Goal: Task Accomplishment & Management: Complete application form

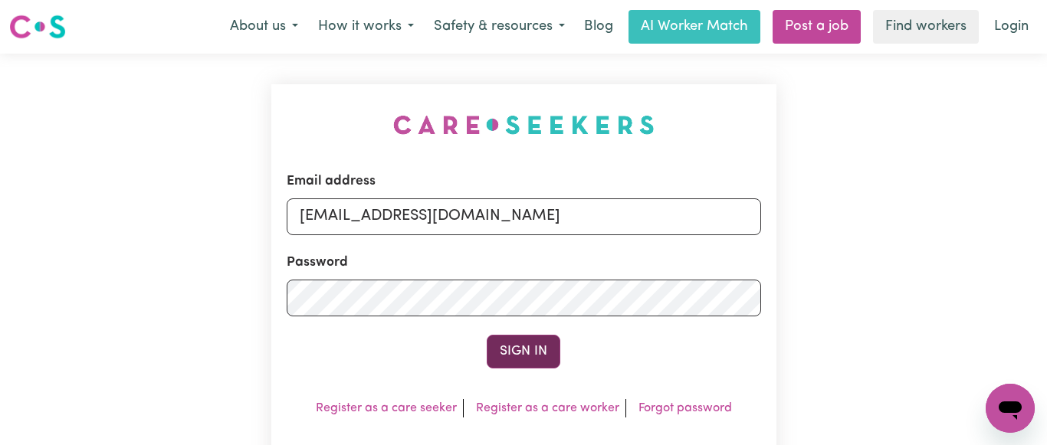
click at [519, 343] on button "Sign In" at bounding box center [524, 352] width 74 height 34
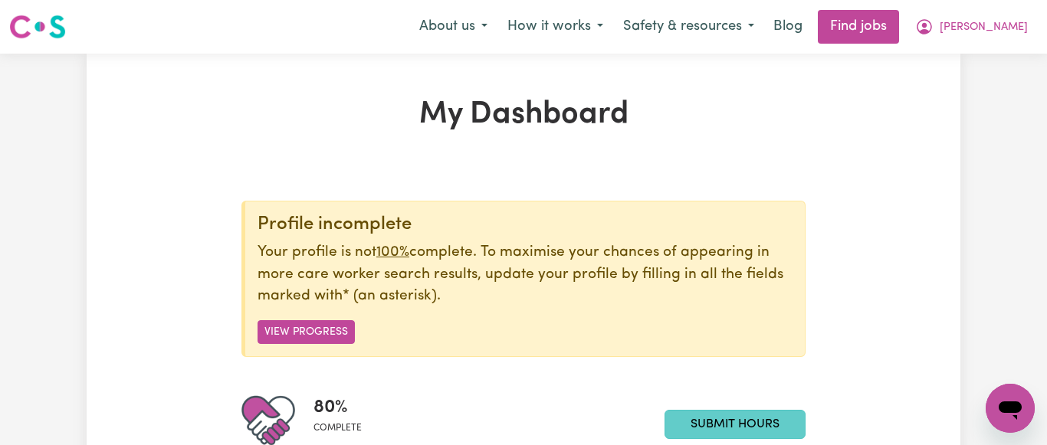
click at [742, 418] on link "Submit Hours" at bounding box center [735, 424] width 141 height 29
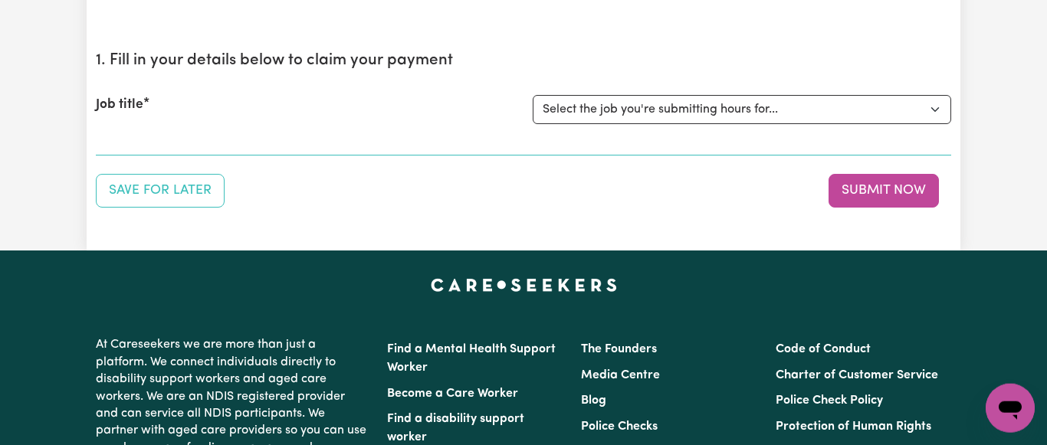
scroll to position [156, 0]
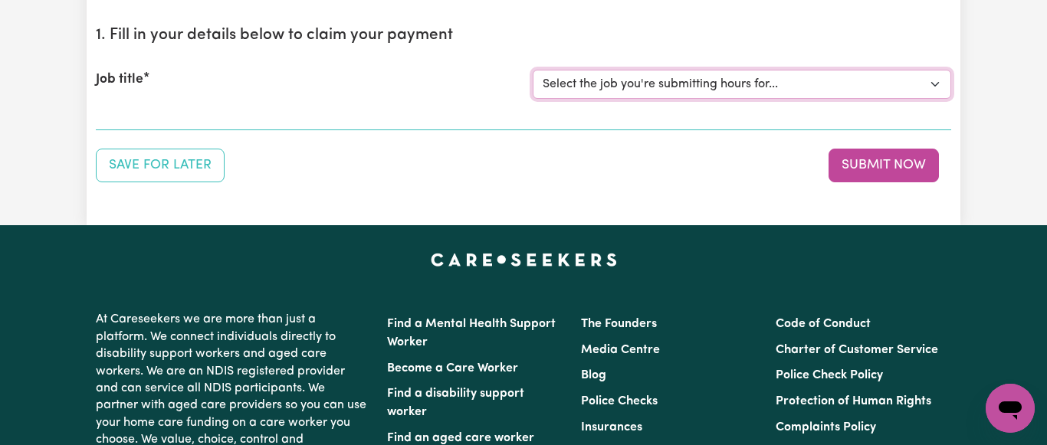
select select "7231"
click option "[[PERSON_NAME] NDIS# 430246936] Support Worker wanted for community access ever…" at bounding box center [0, 0] width 0 height 0
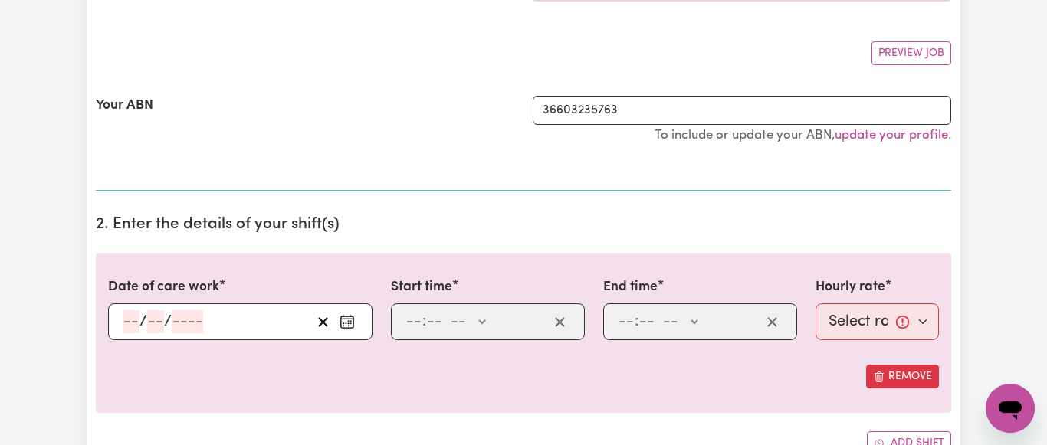
scroll to position [313, 0]
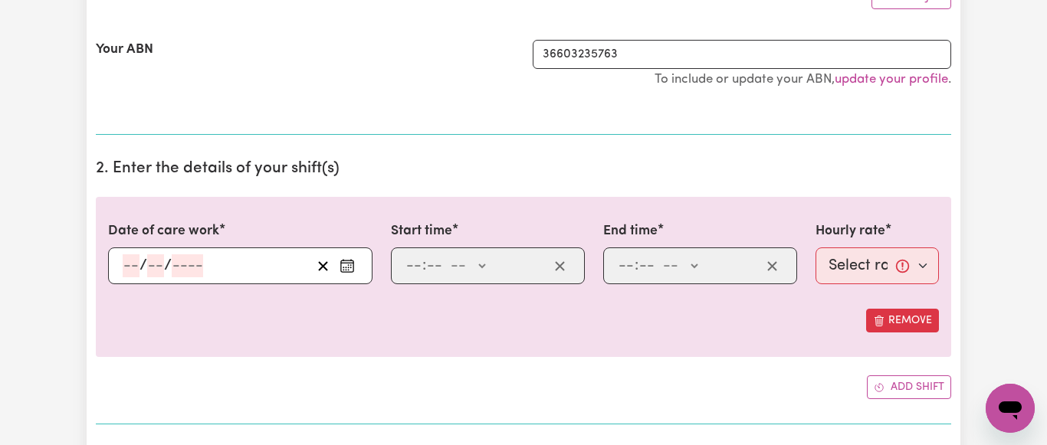
click at [349, 257] on button "Enter the date of care work" at bounding box center [347, 265] width 25 height 23
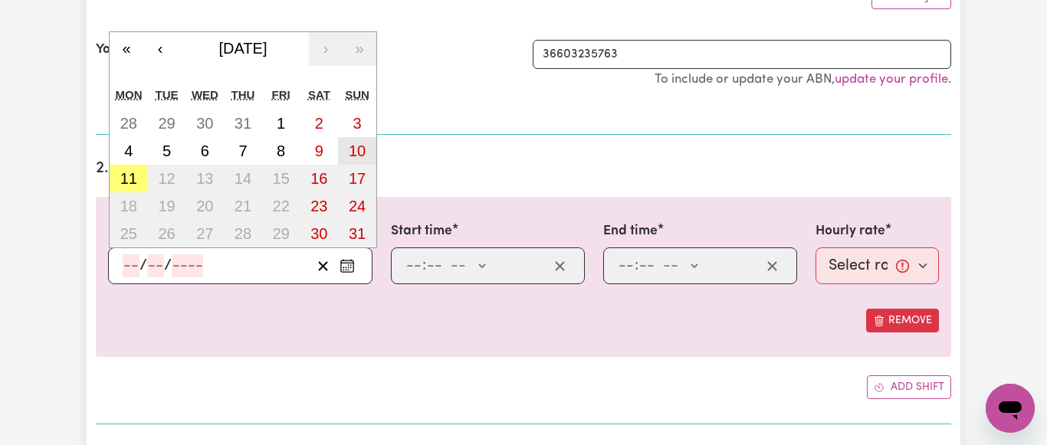
click at [363, 147] on abbr "10" at bounding box center [357, 151] width 17 height 17
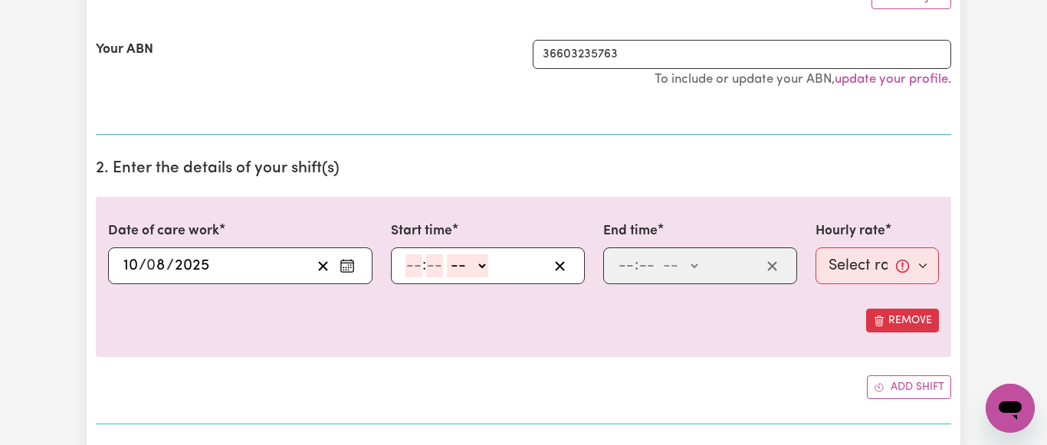
type input "[DATE]"
type input "10"
type input "8"
type input "2025"
click at [422, 271] on input "number" at bounding box center [413, 265] width 17 height 23
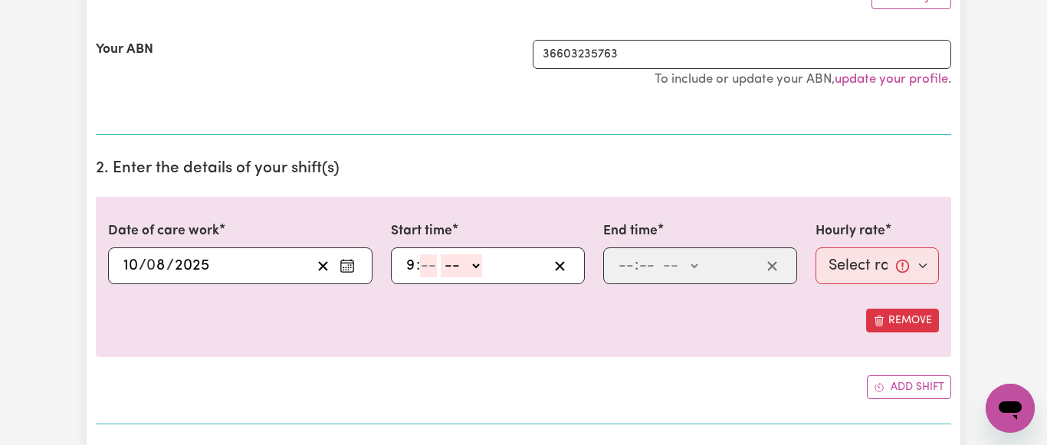
type input "9"
type input "15"
click at [439, 254] on select "-- AM PM" at bounding box center [459, 265] width 41 height 23
select select "am"
click option "AM" at bounding box center [0, 0] width 0 height 0
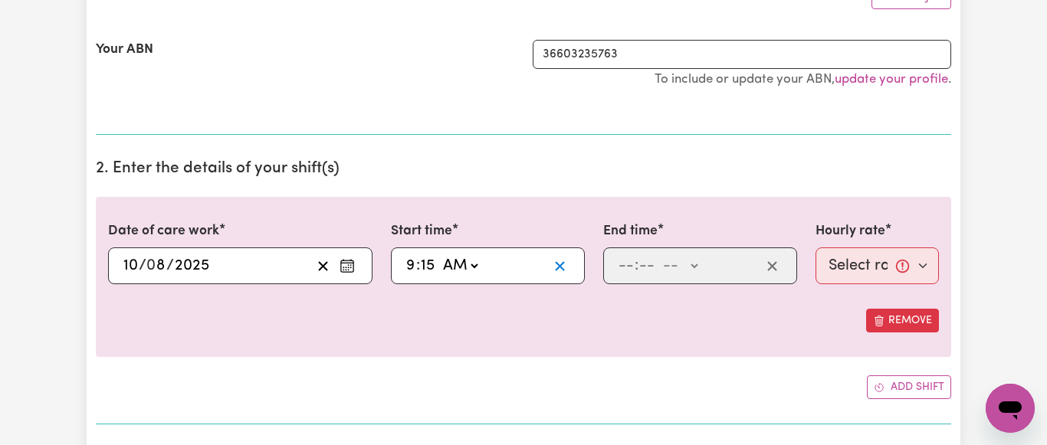
type input "09:15"
click at [632, 267] on input "number" at bounding box center [626, 265] width 17 height 23
type input "2"
type input "15"
click at [651, 254] on select "-- AM PM" at bounding box center [671, 265] width 41 height 23
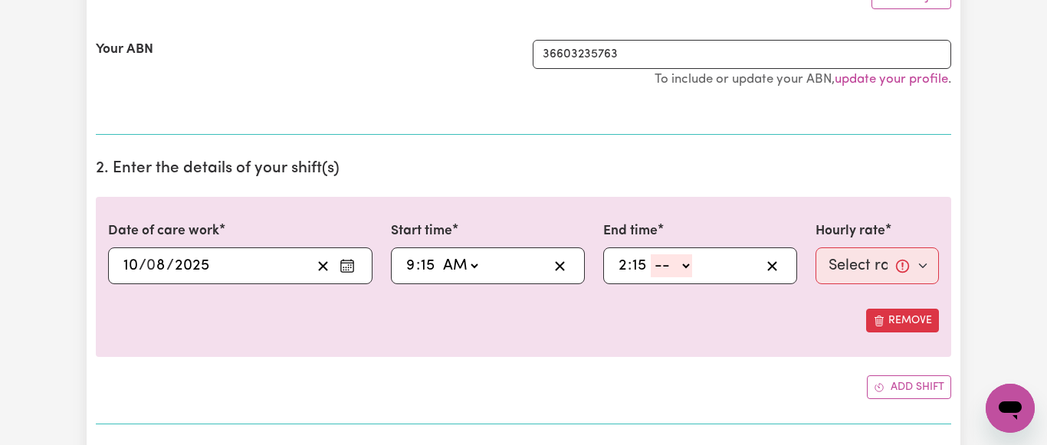
select select "pm"
click option "PM" at bounding box center [0, 0] width 0 height 0
type input "14:15"
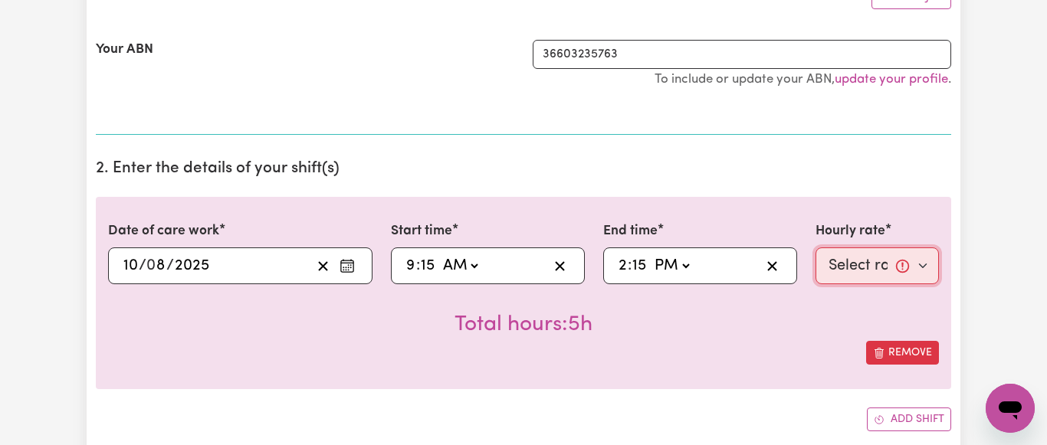
click at [816, 248] on select "Select rate... $64.81 (Weekday) $93.56 ([DATE])" at bounding box center [877, 266] width 123 height 37
select select "93.56-[DATE]"
click option "$93.56 ([DATE])" at bounding box center [0, 0] width 0 height 0
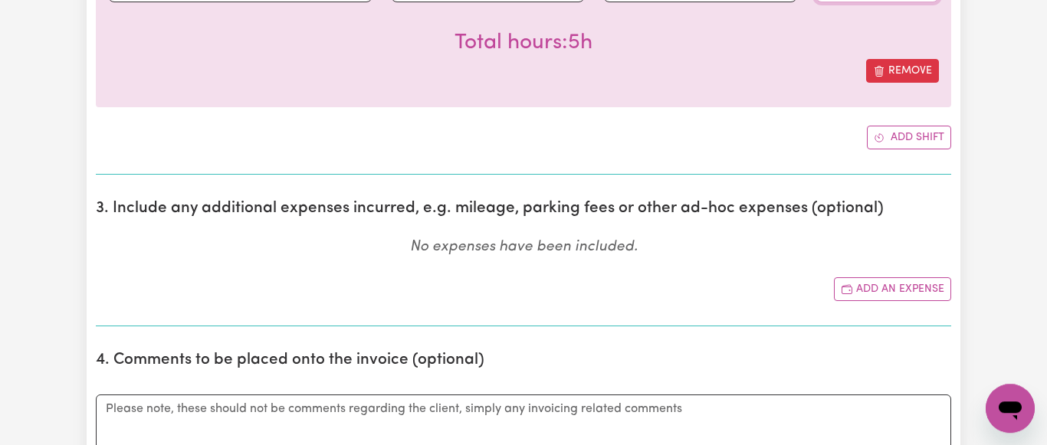
scroll to position [625, 0]
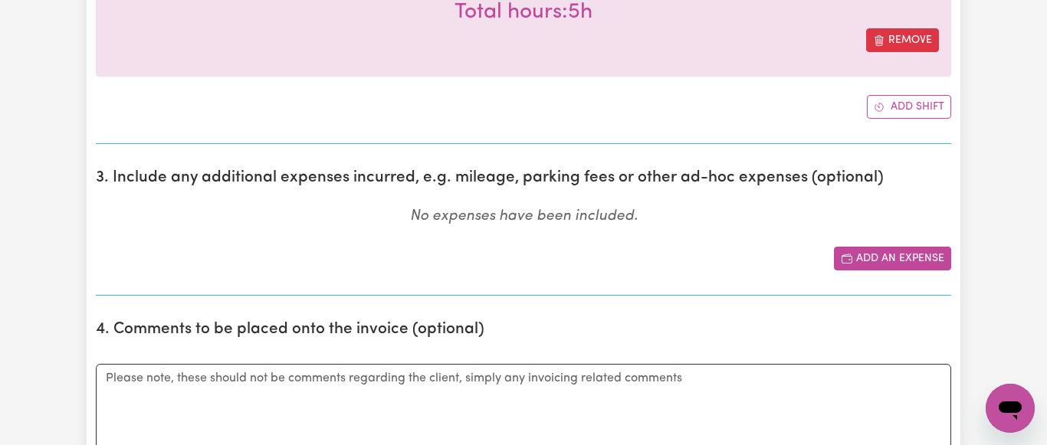
click at [899, 260] on button "Add an expense" at bounding box center [892, 259] width 117 height 24
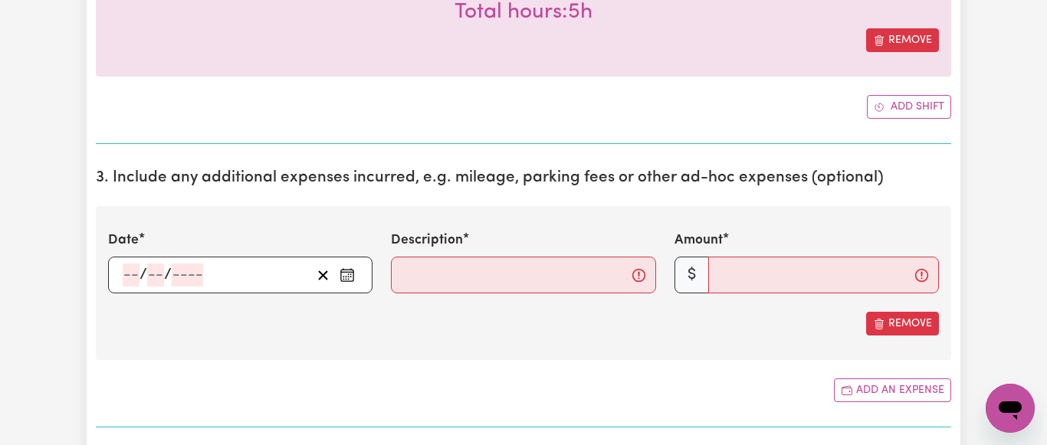
click at [354, 271] on icon "Enter the date of expense" at bounding box center [347, 275] width 15 height 15
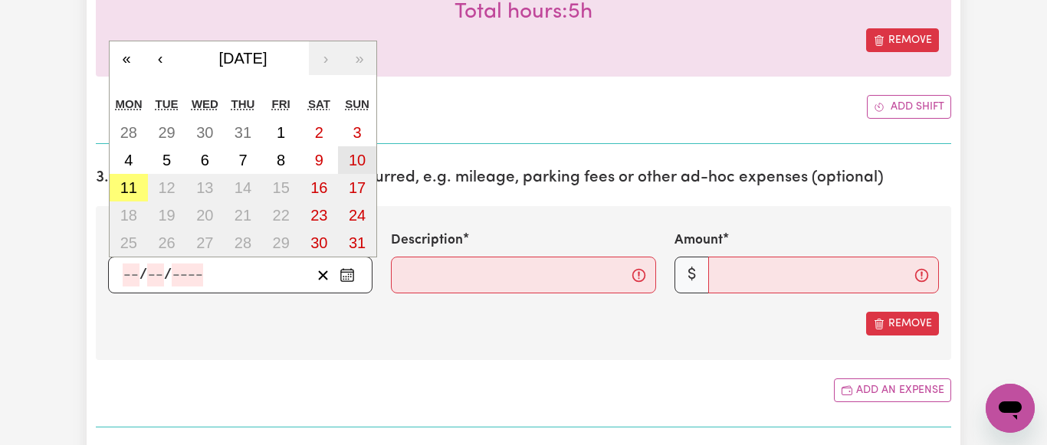
click at [353, 159] on abbr "10" at bounding box center [357, 160] width 17 height 17
type input "[DATE]"
type input "10"
type input "8"
type input "2025"
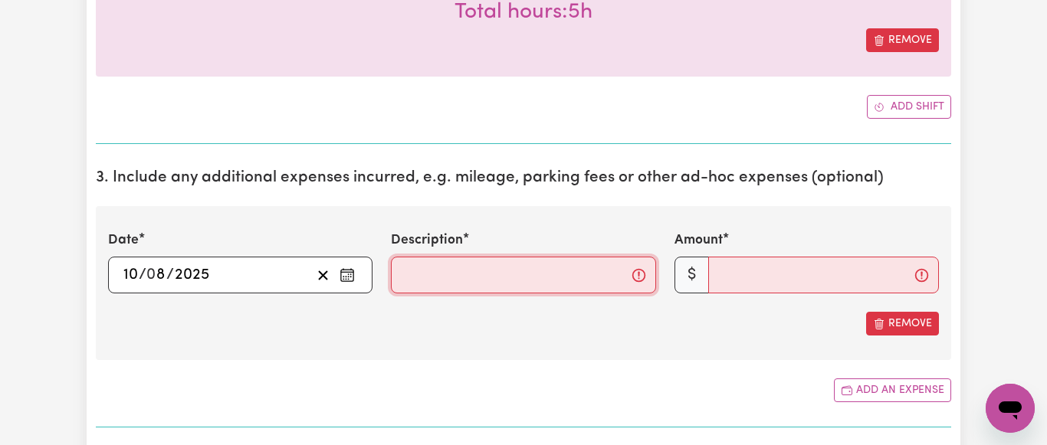
click at [428, 281] on input "Description" at bounding box center [523, 275] width 264 height 37
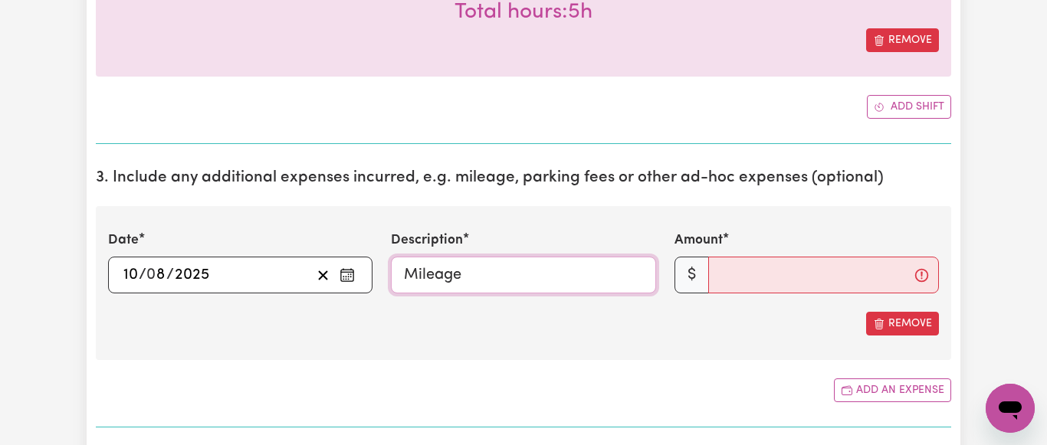
type input "Mileage"
click at [717, 272] on input "Amount" at bounding box center [823, 275] width 231 height 37
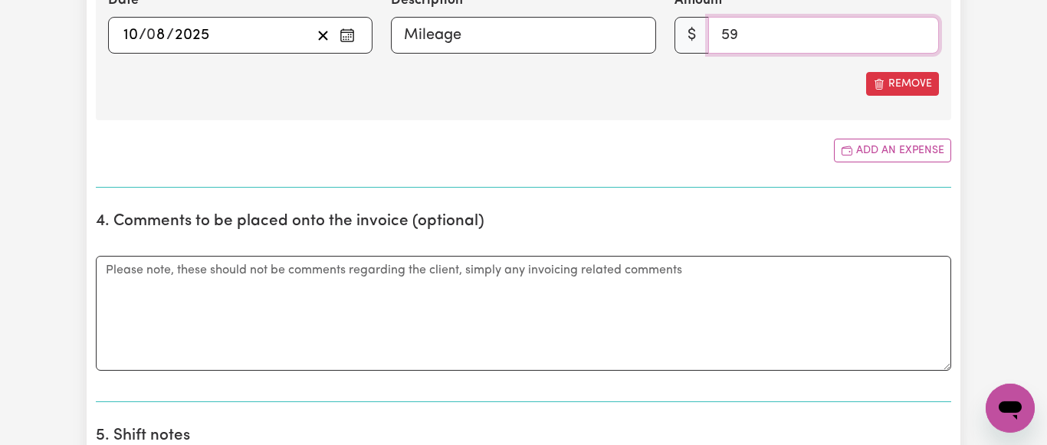
scroll to position [938, 0]
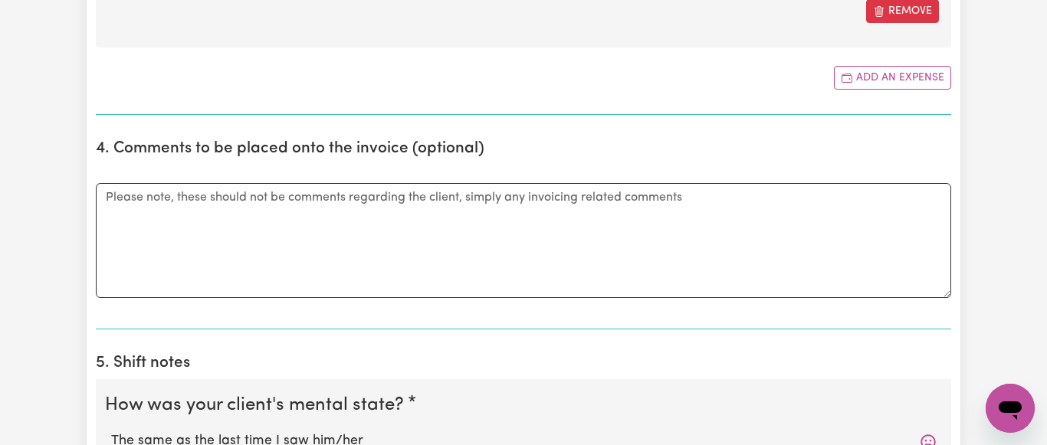
type input "59"
click at [107, 200] on textarea "Comments" at bounding box center [523, 240] width 855 height 115
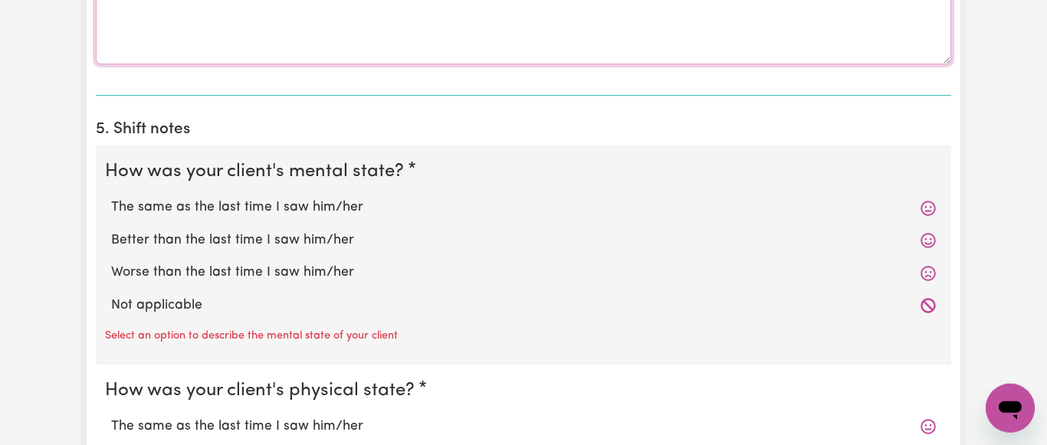
scroll to position [1251, 0]
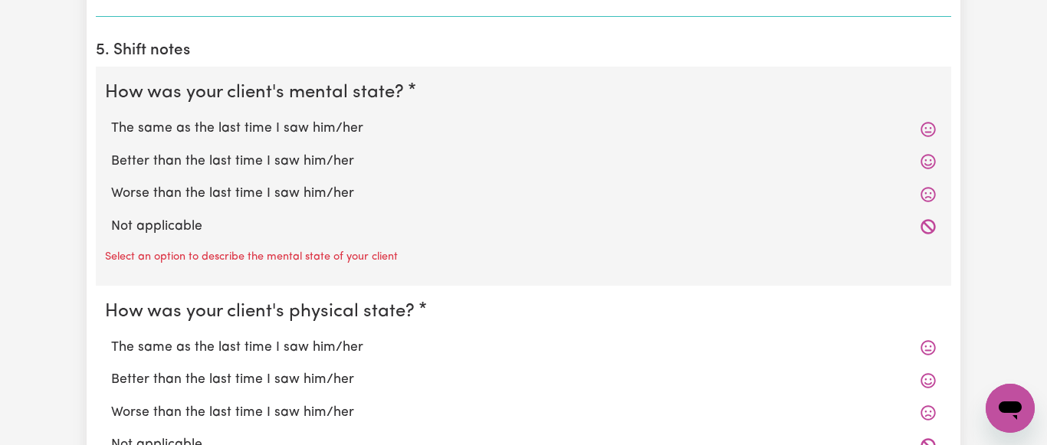
type textarea "Travel to [GEOGRAPHIC_DATA] for [DATE] Service"
click at [268, 130] on label "The same as the last time I saw him/her" at bounding box center [523, 129] width 825 height 20
click at [111, 119] on input "The same as the last time I saw him/her" at bounding box center [110, 118] width 1 height 1
radio input "true"
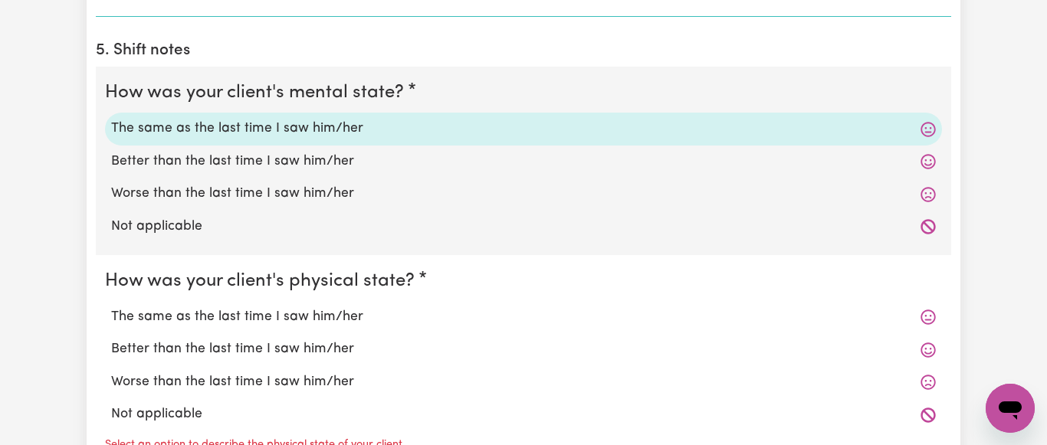
click at [233, 318] on label "The same as the last time I saw him/her" at bounding box center [523, 317] width 825 height 20
click at [111, 307] on input "The same as the last time I saw him/her" at bounding box center [110, 307] width 1 height 1
radio input "true"
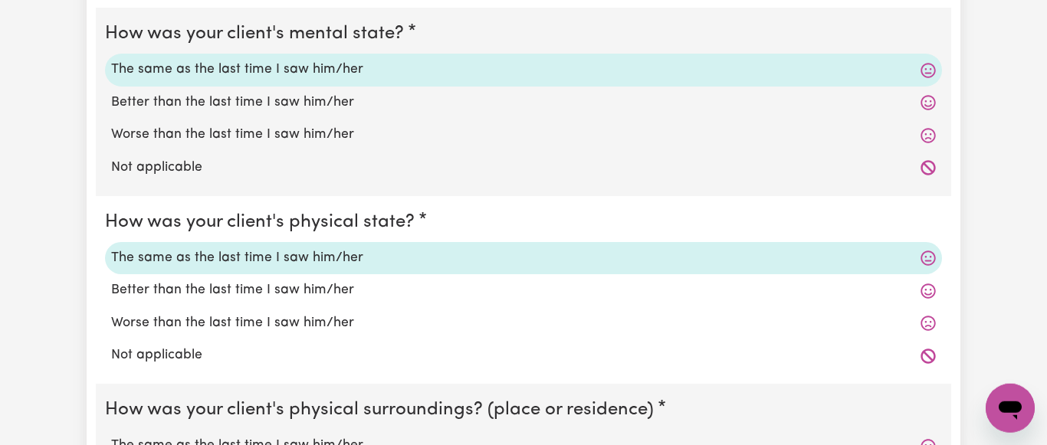
scroll to position [1486, 0]
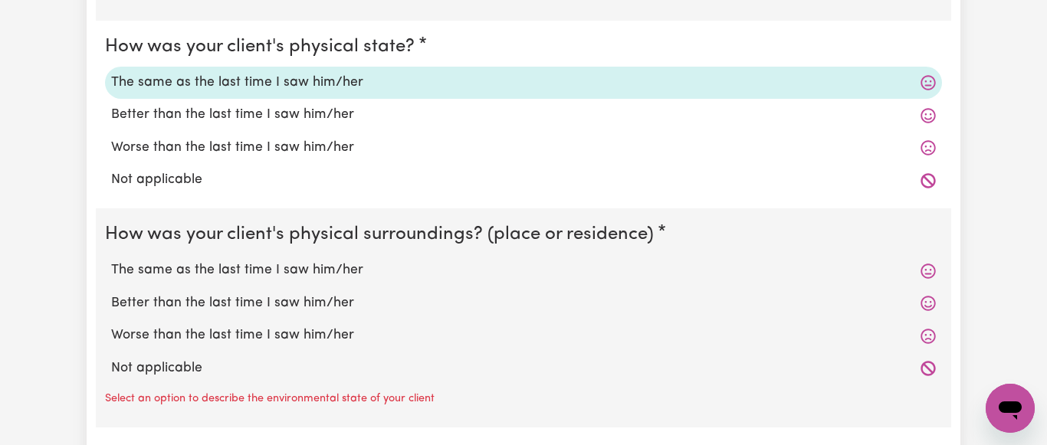
click at [228, 268] on label "The same as the last time I saw him/her" at bounding box center [523, 271] width 825 height 20
click at [111, 261] on input "The same as the last time I saw him/her" at bounding box center [110, 260] width 1 height 1
radio input "true"
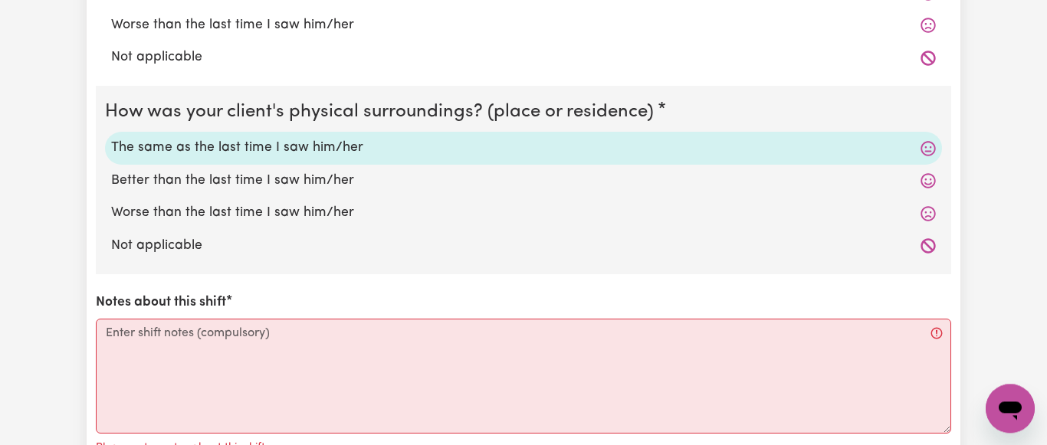
scroll to position [1798, 0]
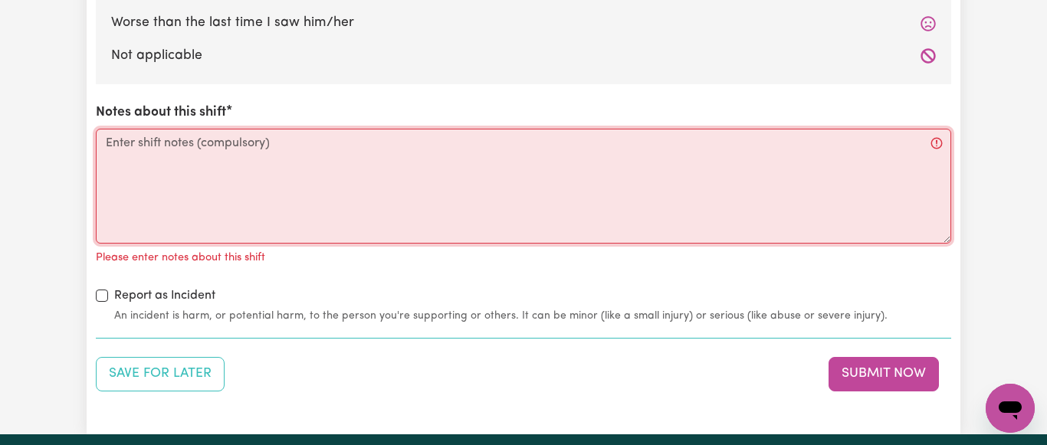
click at [122, 149] on textarea "Notes about this shift" at bounding box center [523, 186] width 855 height 115
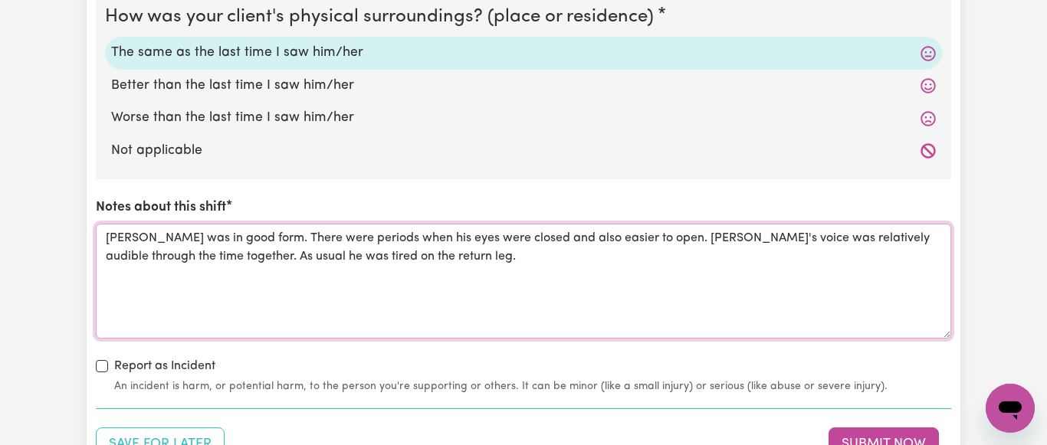
scroll to position [1876, 0]
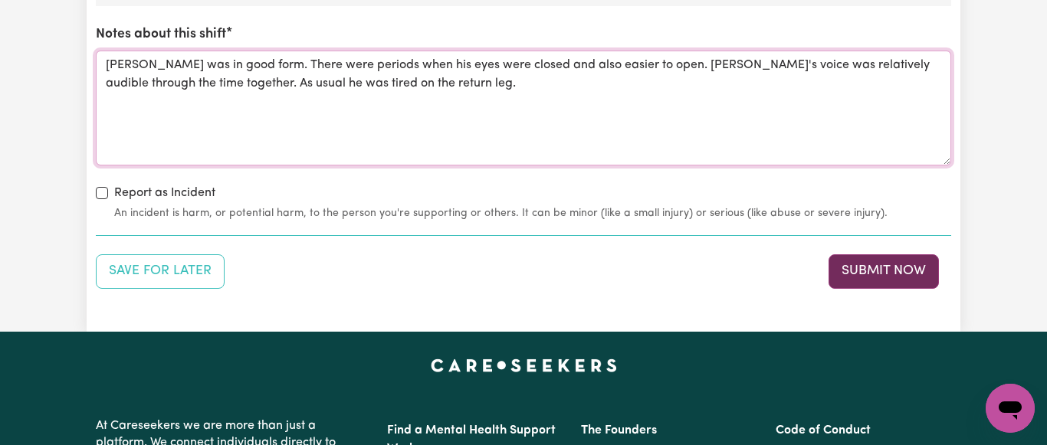
type textarea "[PERSON_NAME] was in good form. There were periods when his eyes were closed an…"
click at [880, 273] on button "Submit Now" at bounding box center [884, 271] width 110 height 34
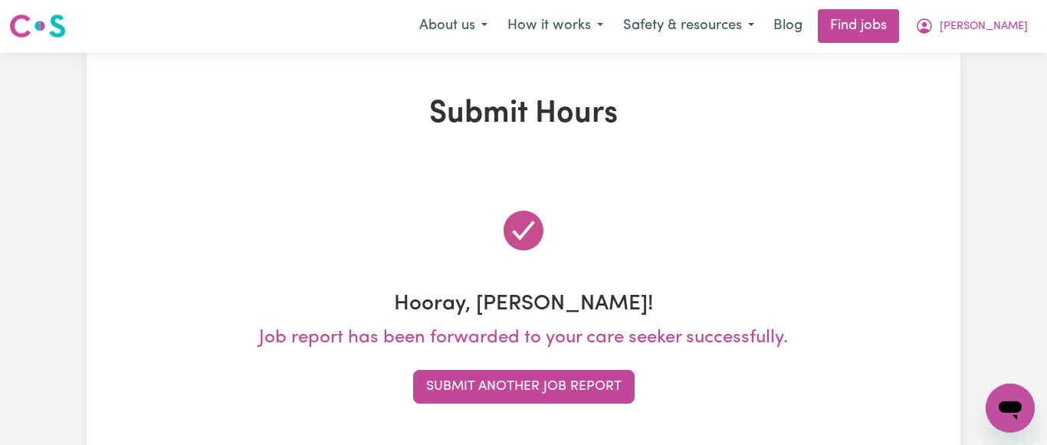
scroll to position [0, 0]
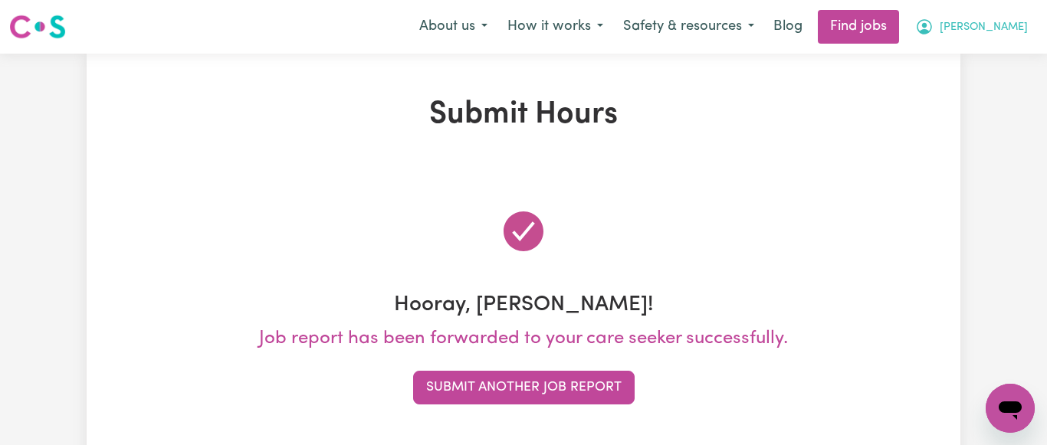
click at [1009, 26] on button "[PERSON_NAME]" at bounding box center [971, 27] width 133 height 32
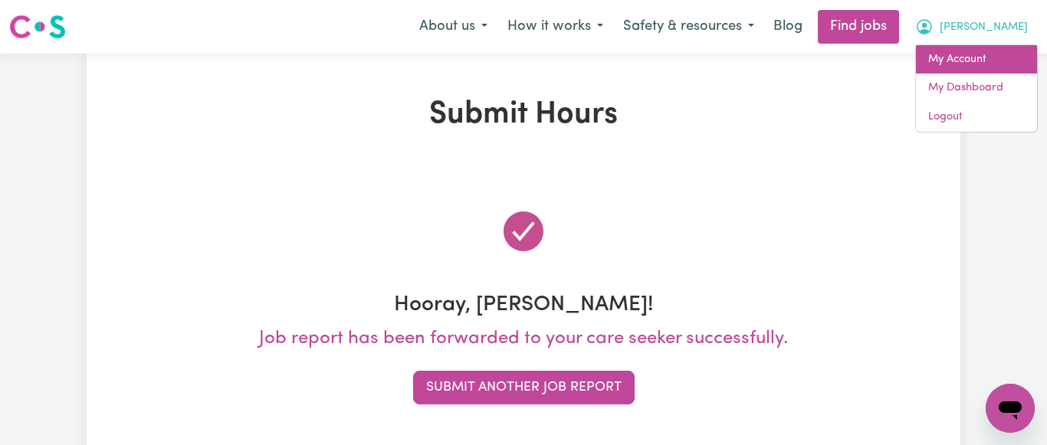
click at [967, 61] on link "My Account" at bounding box center [976, 59] width 121 height 29
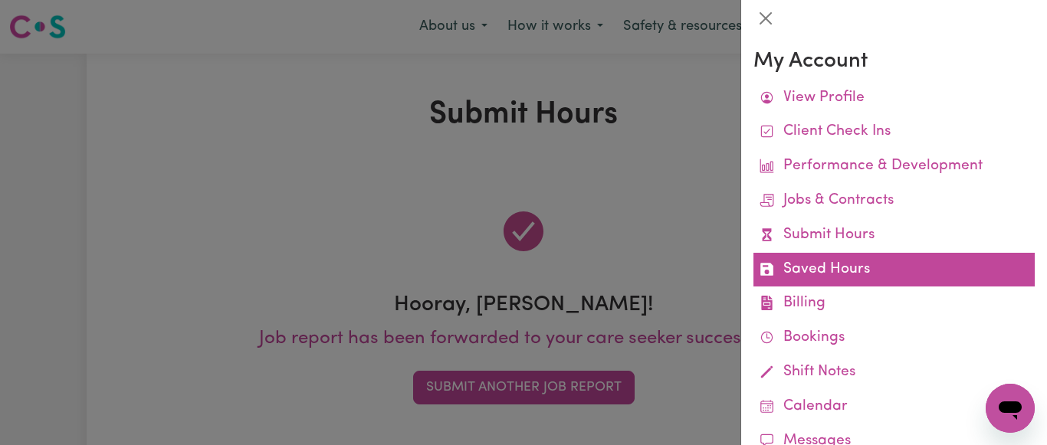
scroll to position [92, 0]
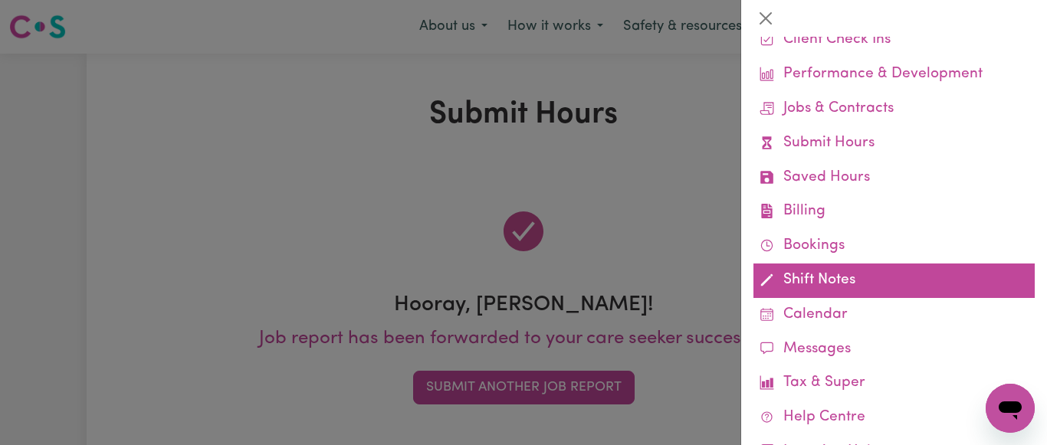
click at [855, 271] on link "Shift Notes" at bounding box center [893, 281] width 281 height 34
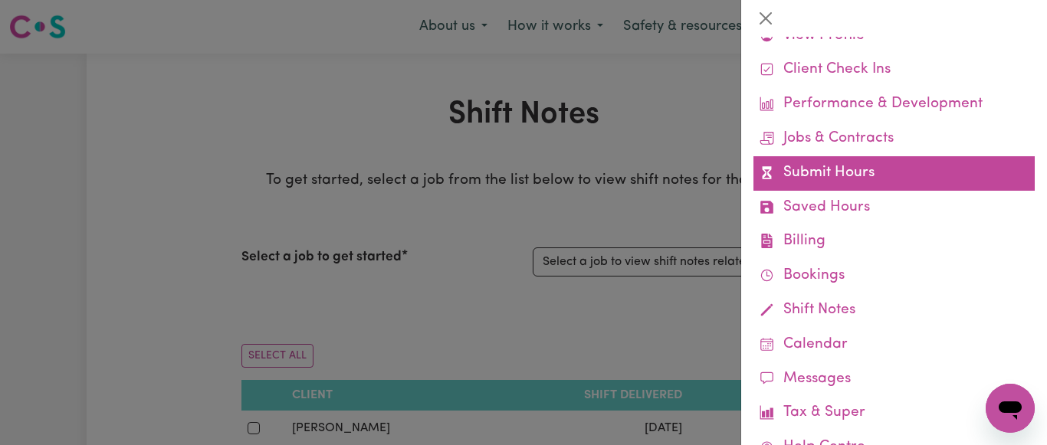
scroll to position [61, 0]
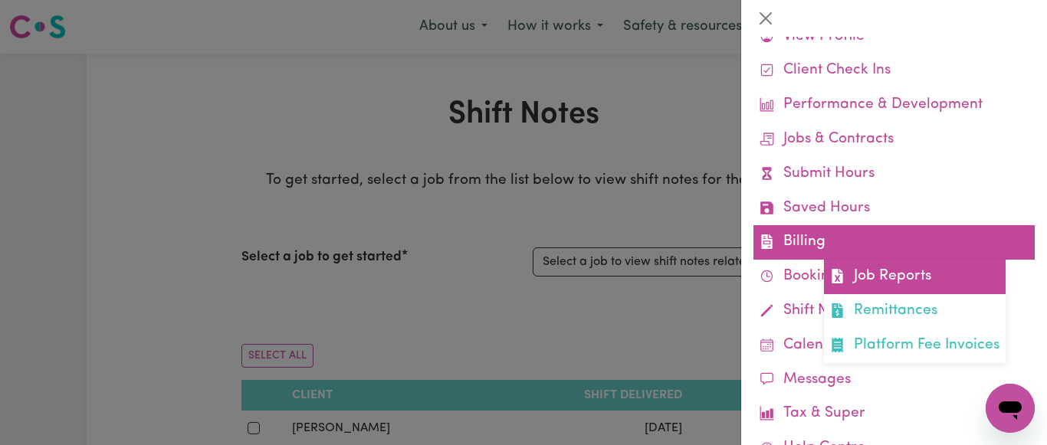
click at [918, 274] on link "Job Reports" at bounding box center [915, 277] width 182 height 34
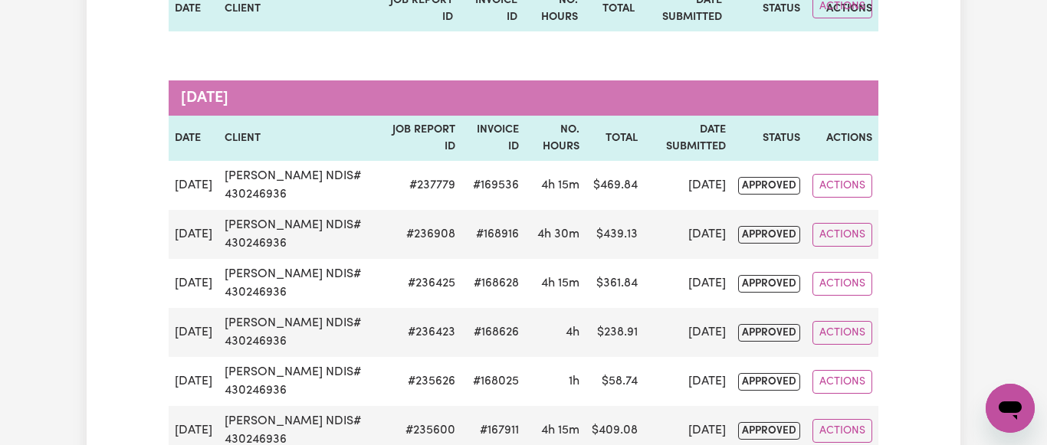
scroll to position [469, 0]
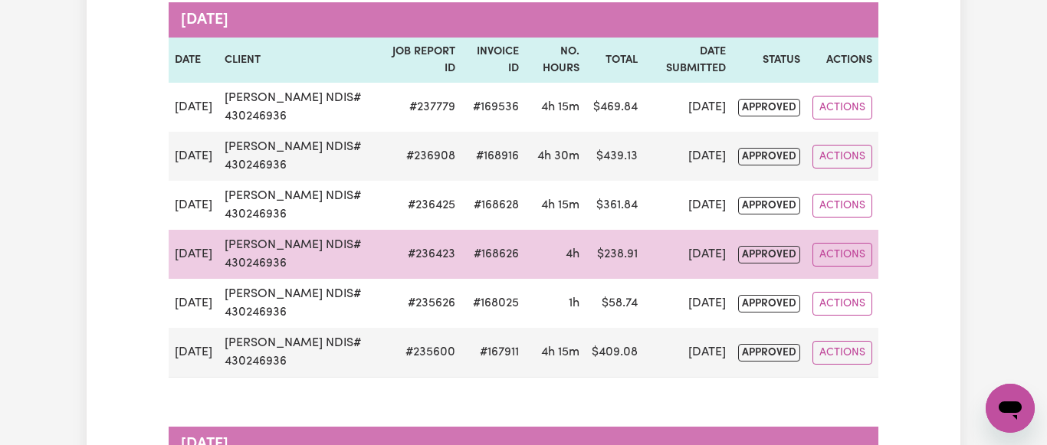
click at [267, 251] on td "[PERSON_NAME] NDIS# 430246936" at bounding box center [301, 254] width 166 height 49
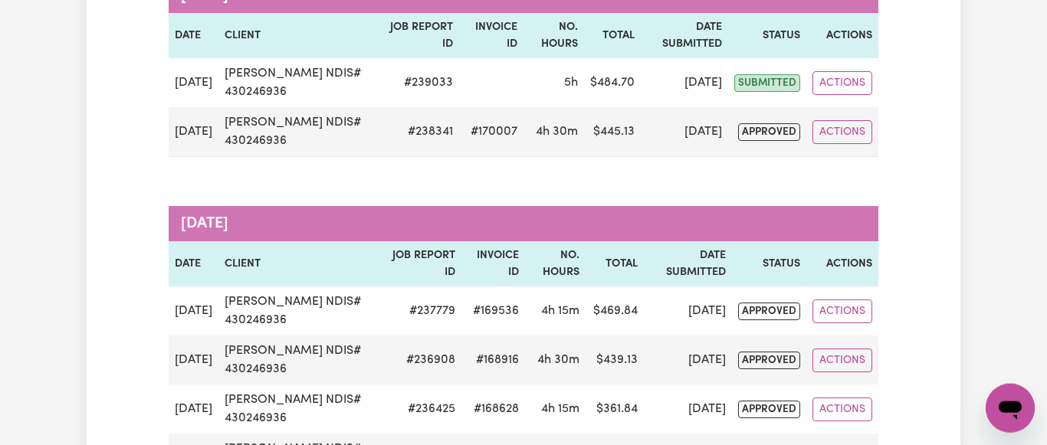
scroll to position [235, 0]
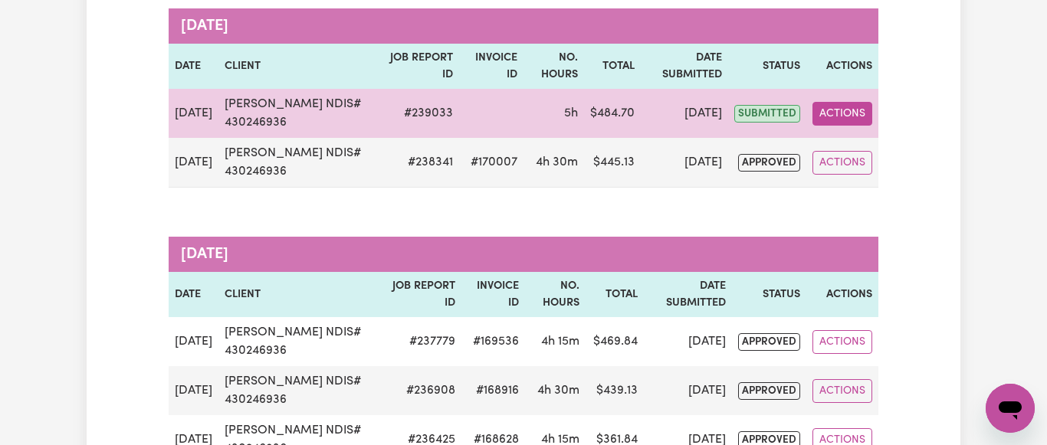
click at [844, 113] on button "Actions" at bounding box center [843, 114] width 60 height 24
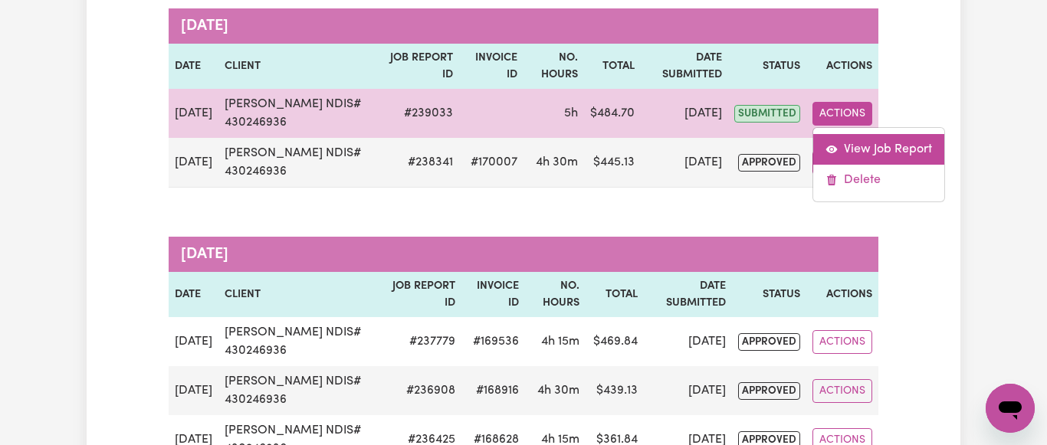
click at [848, 153] on link "View Job Report" at bounding box center [878, 149] width 131 height 31
select select "pm"
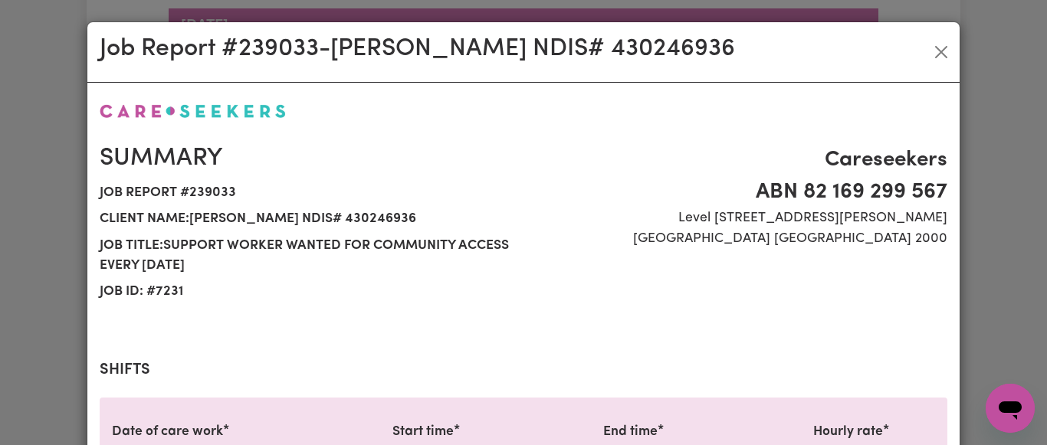
select select "93.56-[DATE]"
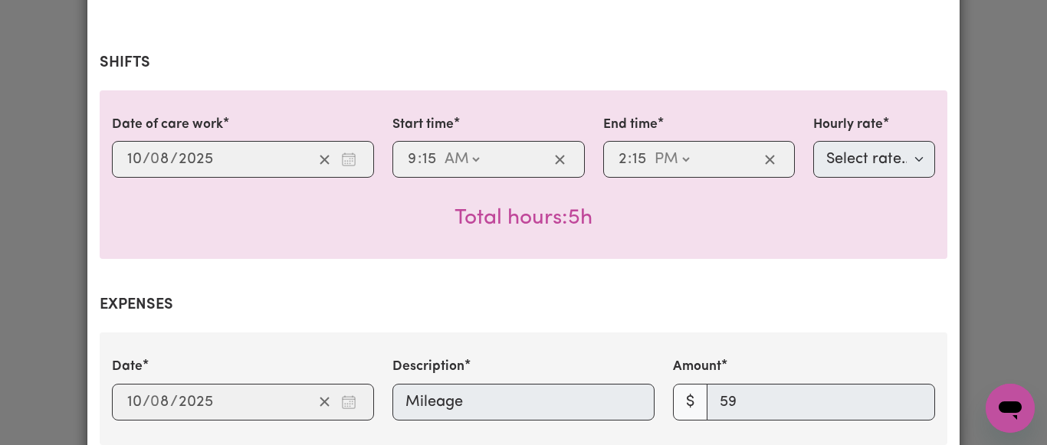
scroll to position [276, 0]
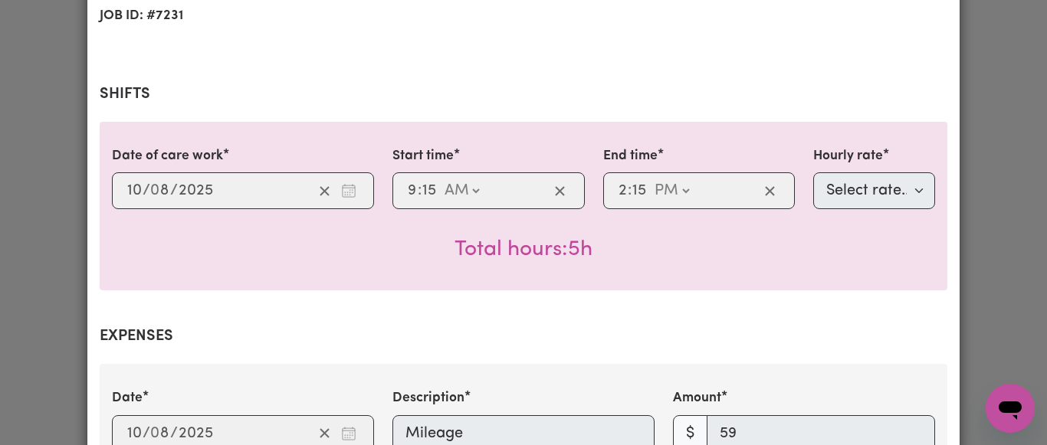
drag, startPoint x: 478, startPoint y: 206, endPoint x: 553, endPoint y: 169, distance: 84.0
click at [478, 205] on div "09:15 9 : 15 AM PM" at bounding box center [488, 190] width 192 height 37
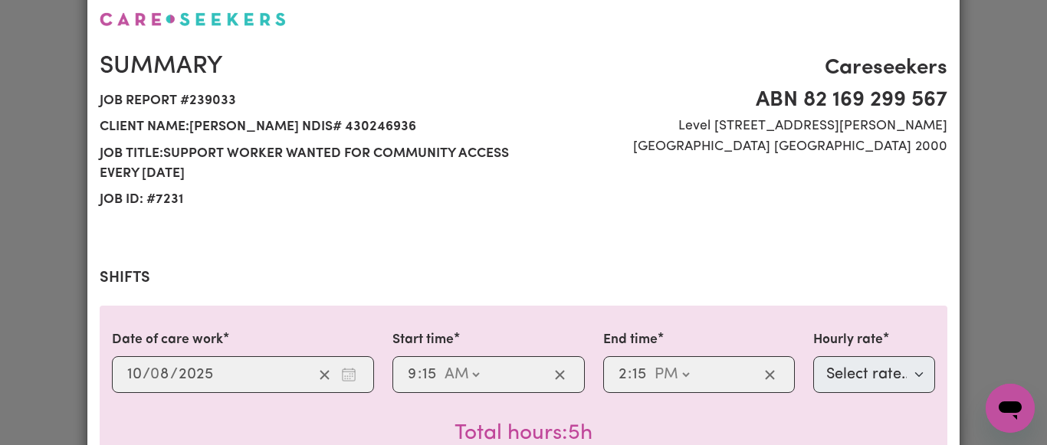
scroll to position [0, 0]
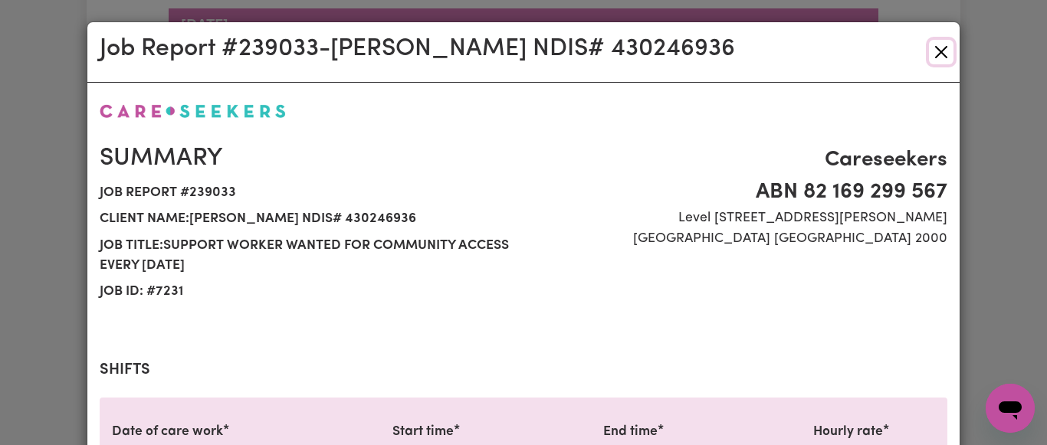
click at [941, 48] on button "Close" at bounding box center [941, 52] width 25 height 25
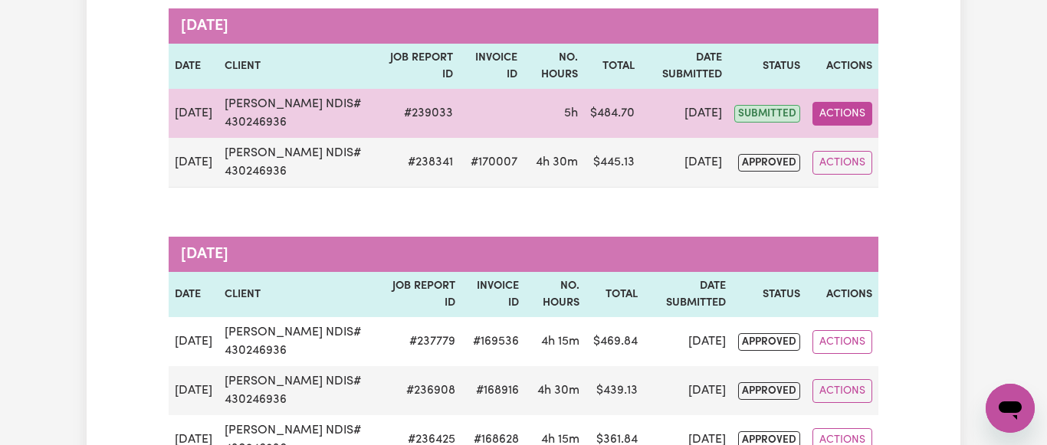
click at [848, 115] on button "Actions" at bounding box center [843, 114] width 60 height 24
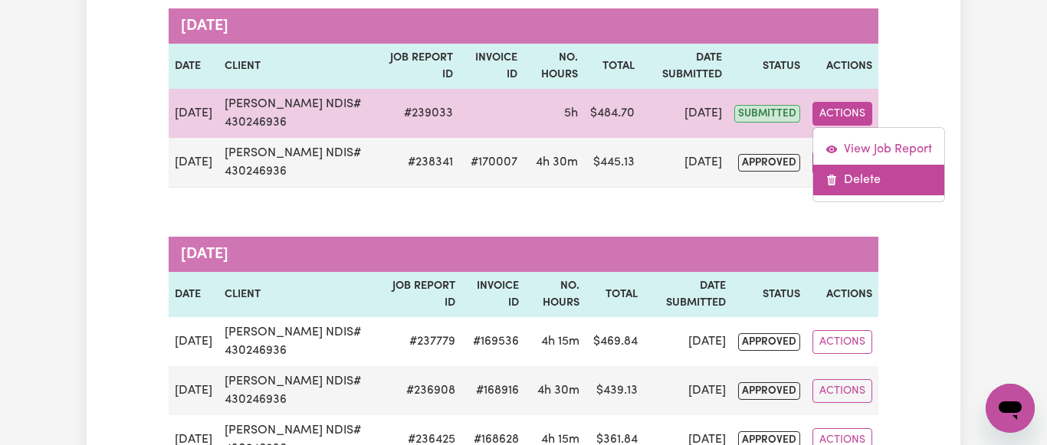
click at [862, 177] on link "Delete" at bounding box center [878, 180] width 131 height 31
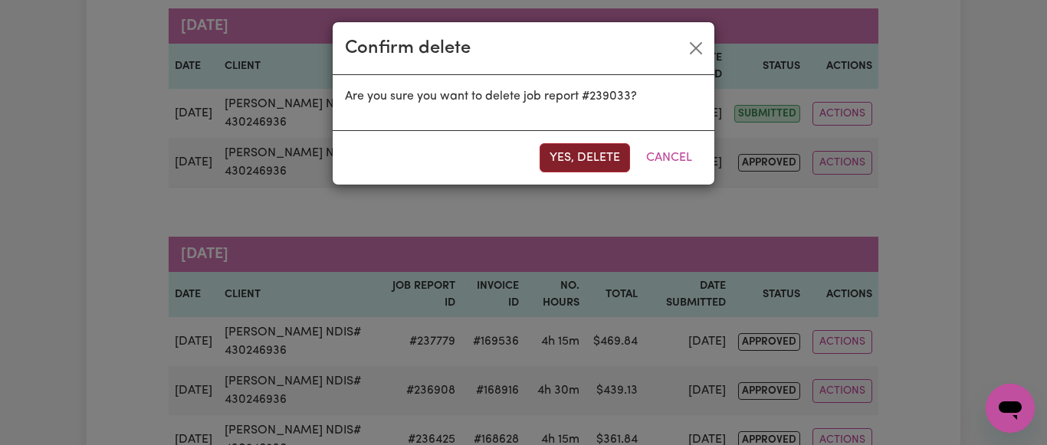
click at [583, 155] on button "Yes, delete" at bounding box center [585, 157] width 90 height 29
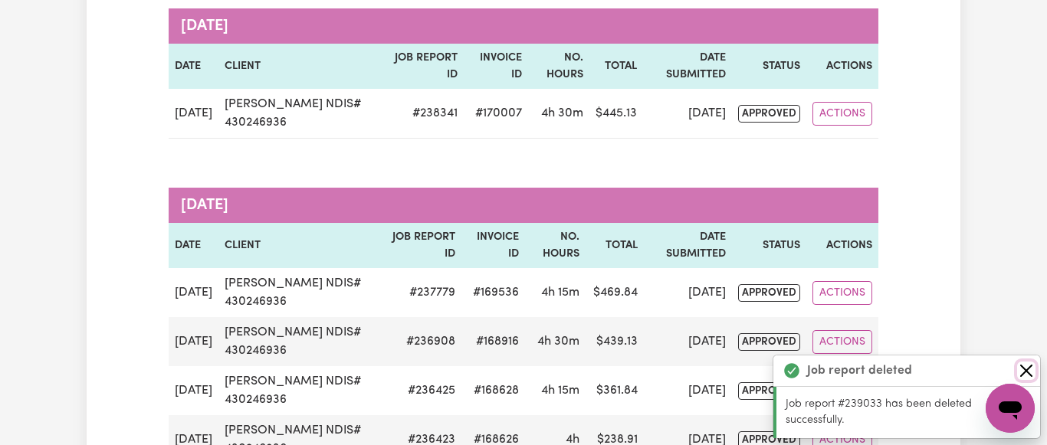
click at [1028, 370] on button "Close" at bounding box center [1026, 371] width 18 height 18
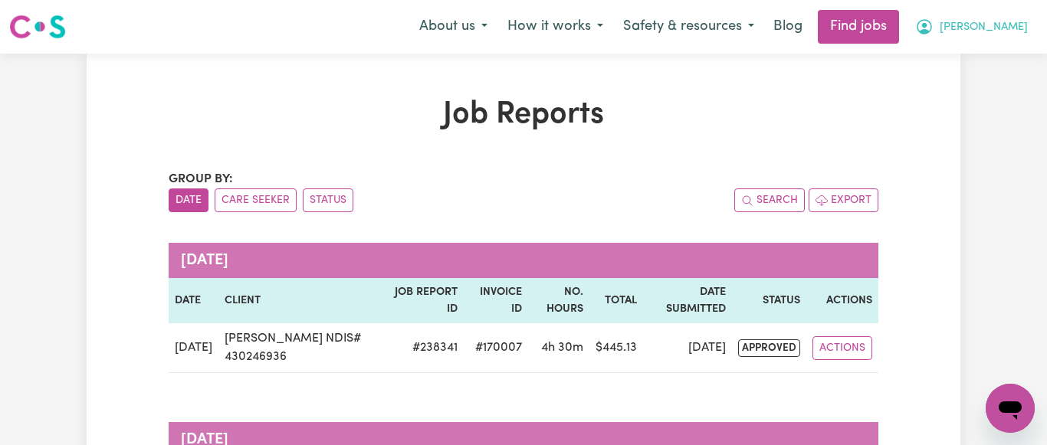
click at [1021, 22] on span "[PERSON_NAME]" at bounding box center [984, 27] width 88 height 17
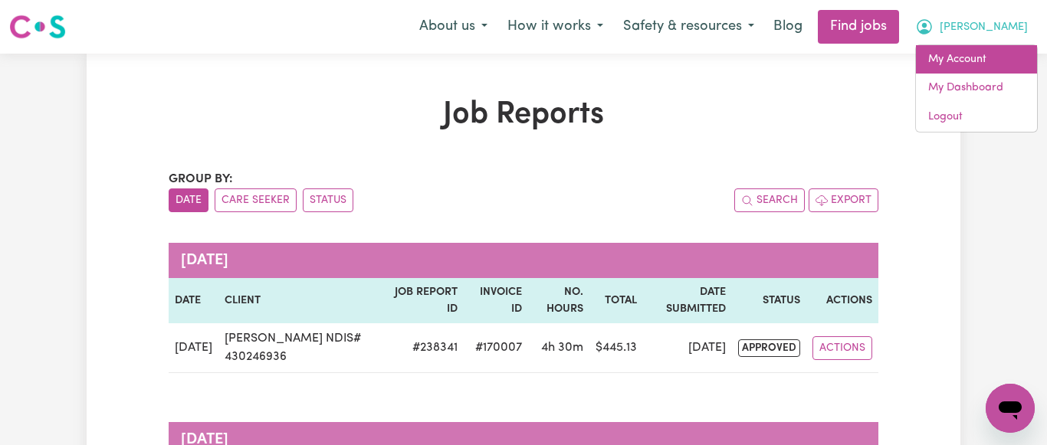
click at [970, 58] on link "My Account" at bounding box center [976, 59] width 121 height 29
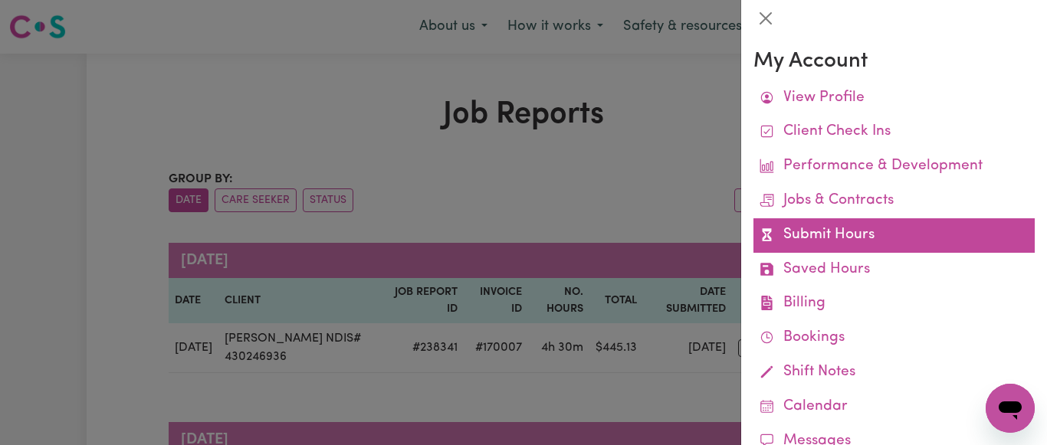
click at [862, 243] on link "Submit Hours" at bounding box center [893, 235] width 281 height 34
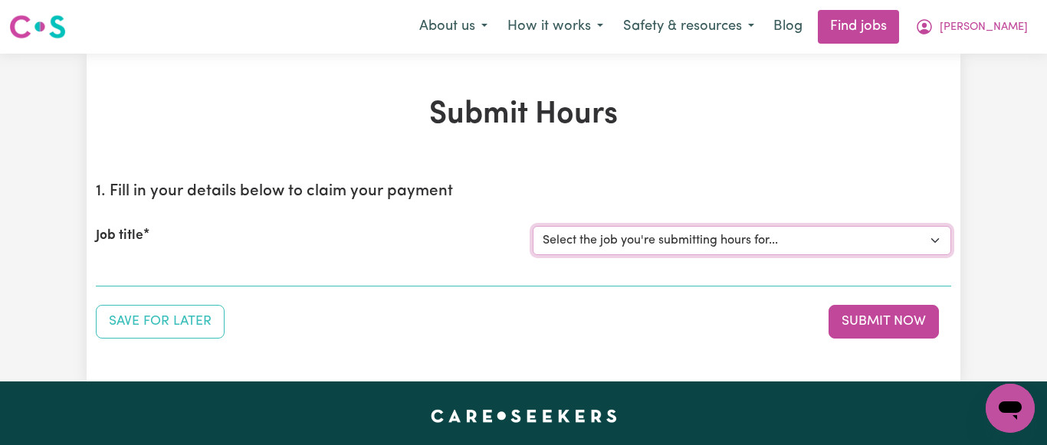
click at [533, 226] on select "Select the job you're submitting hours for... [[PERSON_NAME] NDIS# 430246936] S…" at bounding box center [742, 240] width 419 height 29
select select "7231"
click option "[[PERSON_NAME] NDIS# 430246936] Support Worker wanted for community access ever…" at bounding box center [0, 0] width 0 height 0
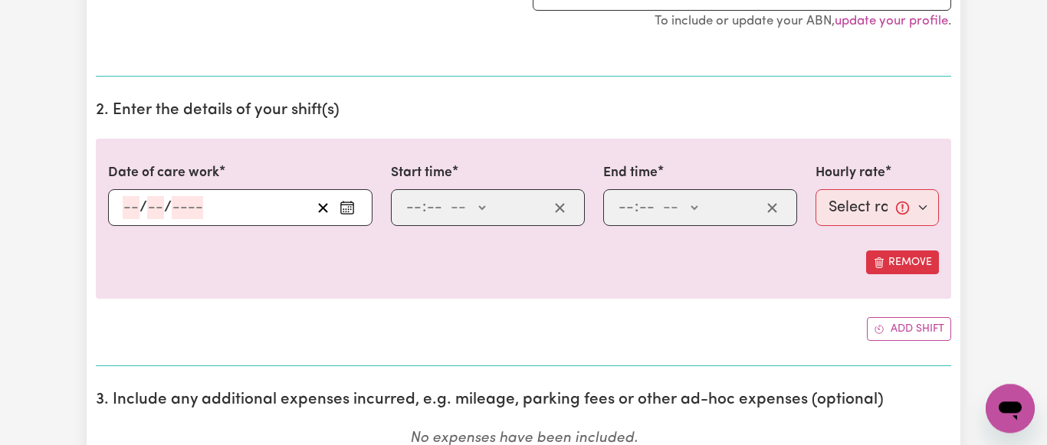
scroll to position [391, 0]
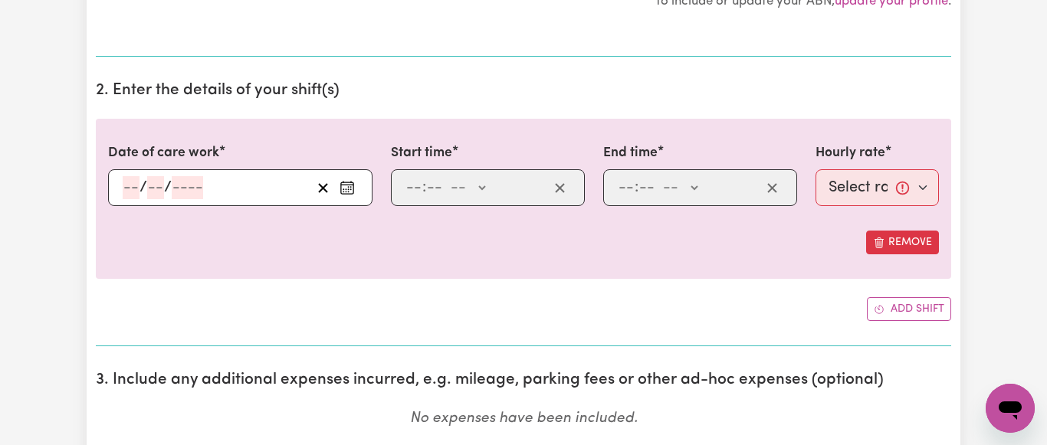
click at [346, 189] on circle "Enter the date of care work" at bounding box center [347, 190] width 2 height 2
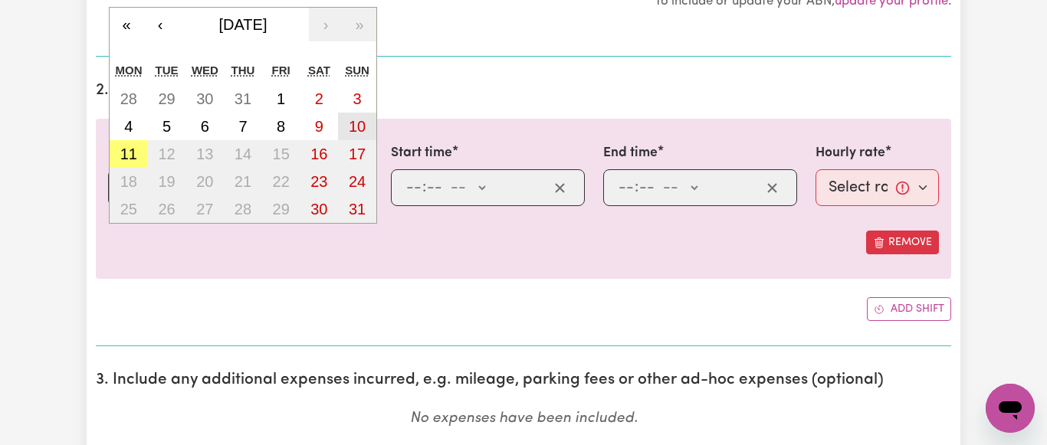
click at [369, 121] on button "10" at bounding box center [357, 127] width 38 height 28
type input "[DATE]"
type input "10"
type input "8"
type input "2025"
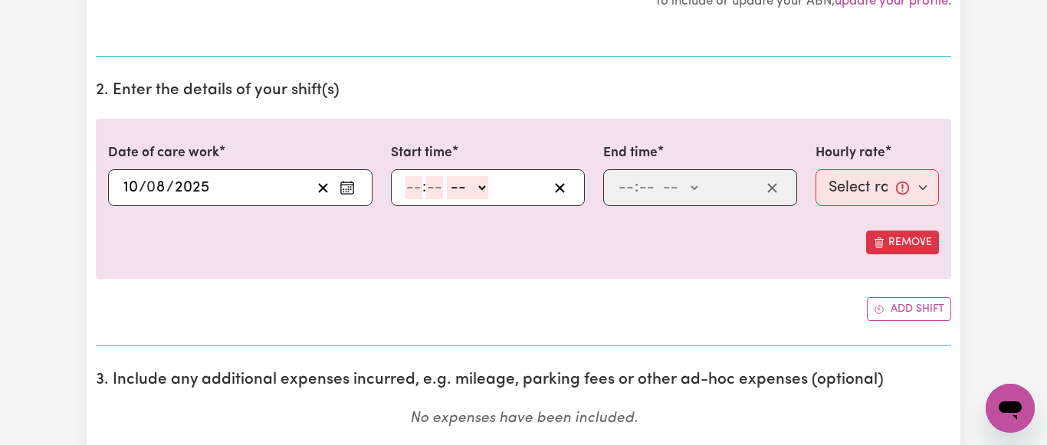
click at [419, 189] on input "number" at bounding box center [413, 187] width 17 height 23
type input "9"
type input "45"
click at [444, 176] on select "-- AM PM" at bounding box center [464, 187] width 41 height 23
select select "am"
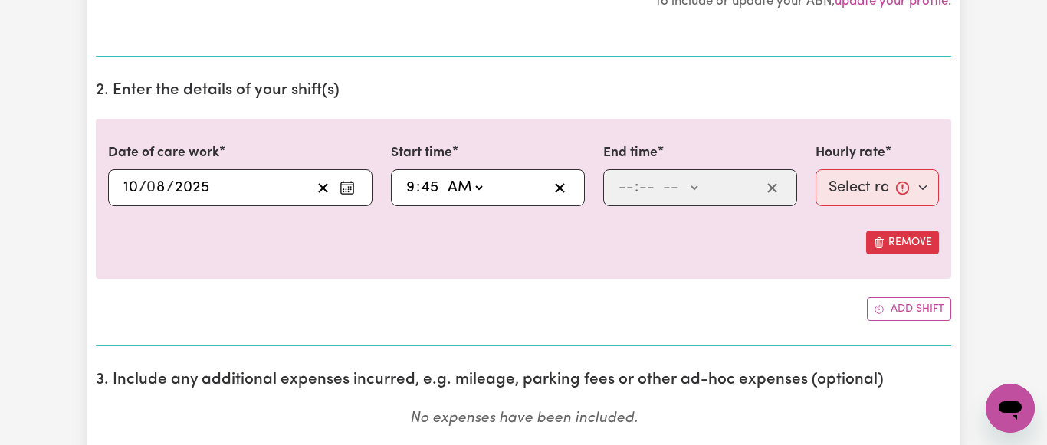
click option "AM" at bounding box center [0, 0] width 0 height 0
type input "09:45"
click at [629, 190] on input "number" at bounding box center [626, 187] width 17 height 23
type input "2"
type input "15"
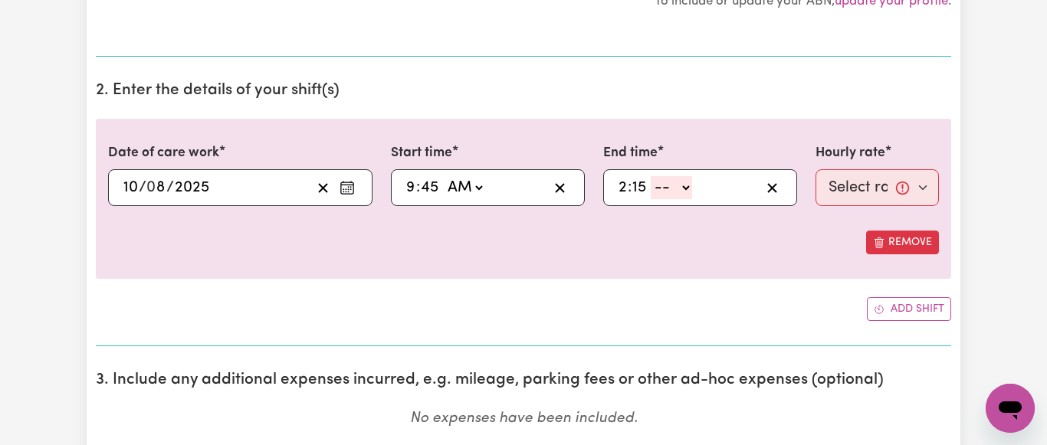
click at [651, 176] on select "-- AM PM" at bounding box center [671, 187] width 41 height 23
select select "pm"
click option "PM" at bounding box center [0, 0] width 0 height 0
type input "14:15"
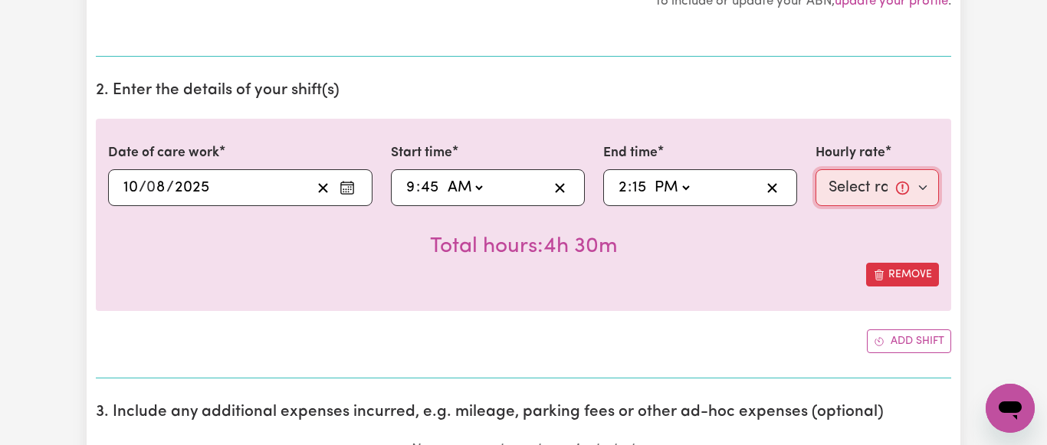
click at [816, 169] on select "Select rate... $64.81 (Weekday) $93.56 ([DATE])" at bounding box center [877, 187] width 123 height 37
select select "93.56-[DATE]"
click option "$93.56 ([DATE])" at bounding box center [0, 0] width 0 height 0
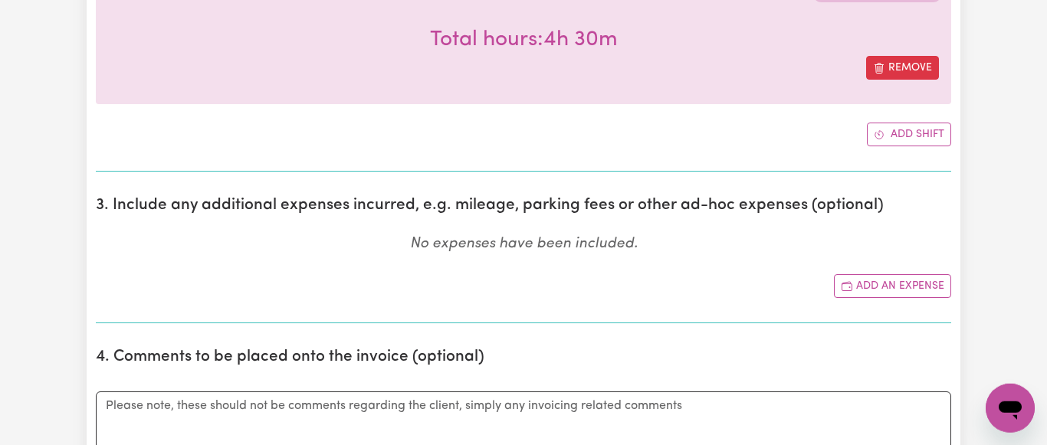
scroll to position [625, 0]
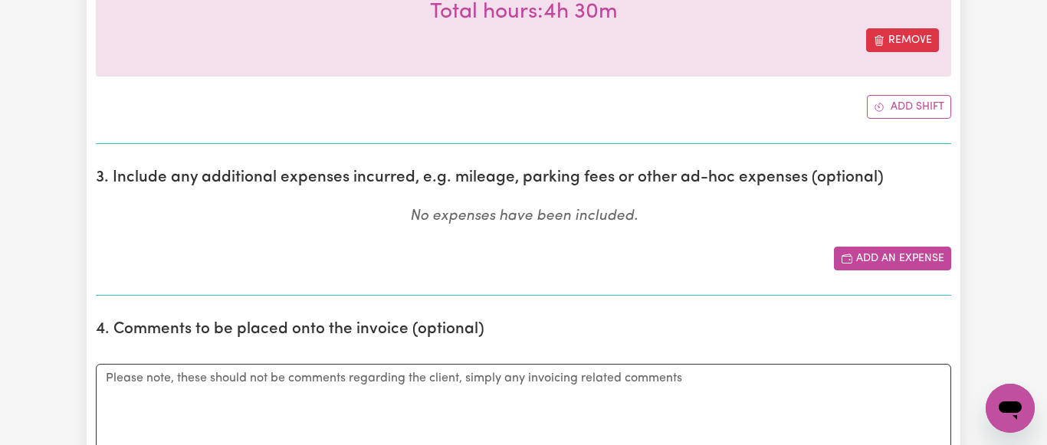
click at [895, 262] on button "Add an expense" at bounding box center [892, 259] width 117 height 24
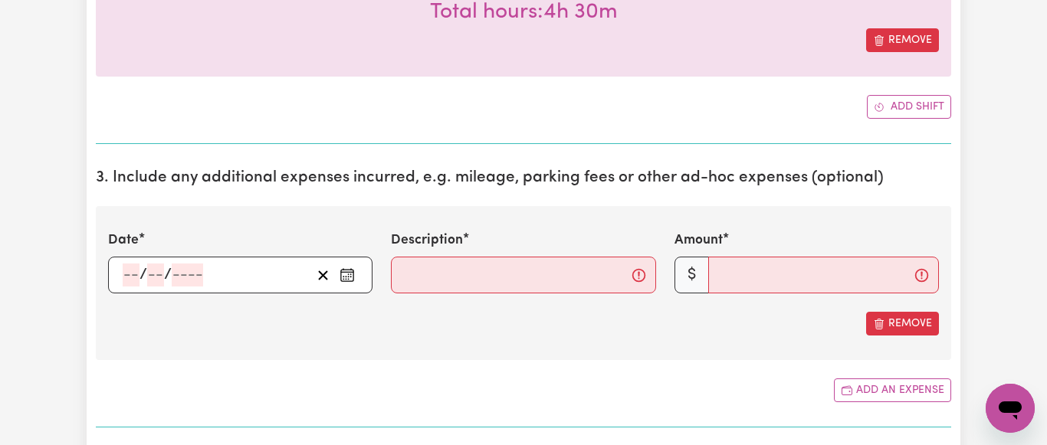
click at [343, 278] on icon "Enter the date of expense" at bounding box center [347, 275] width 15 height 15
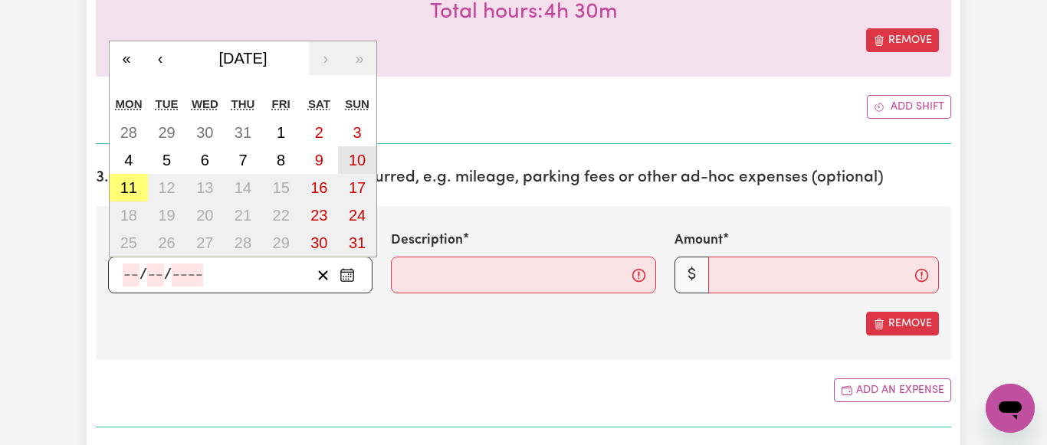
click at [353, 153] on abbr "10" at bounding box center [357, 160] width 17 height 17
type input "[DATE]"
type input "10"
type input "8"
type input "2025"
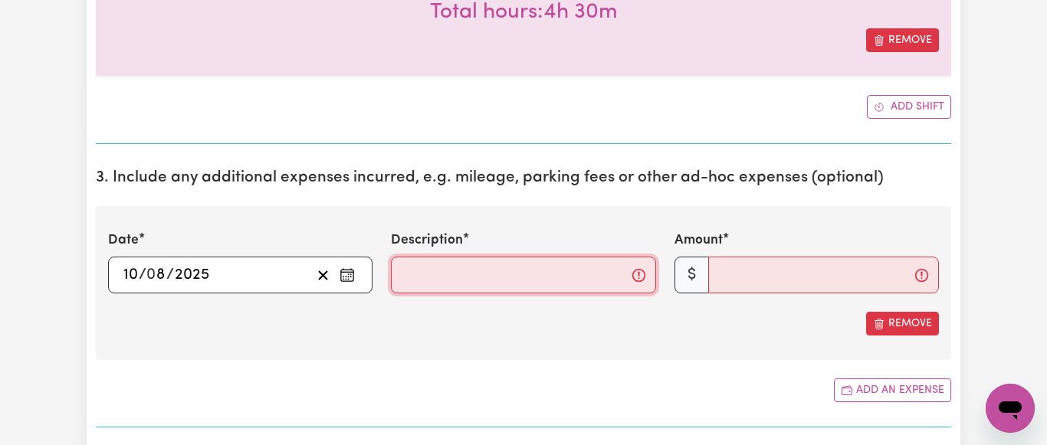
click at [477, 290] on input "Description" at bounding box center [523, 275] width 264 height 37
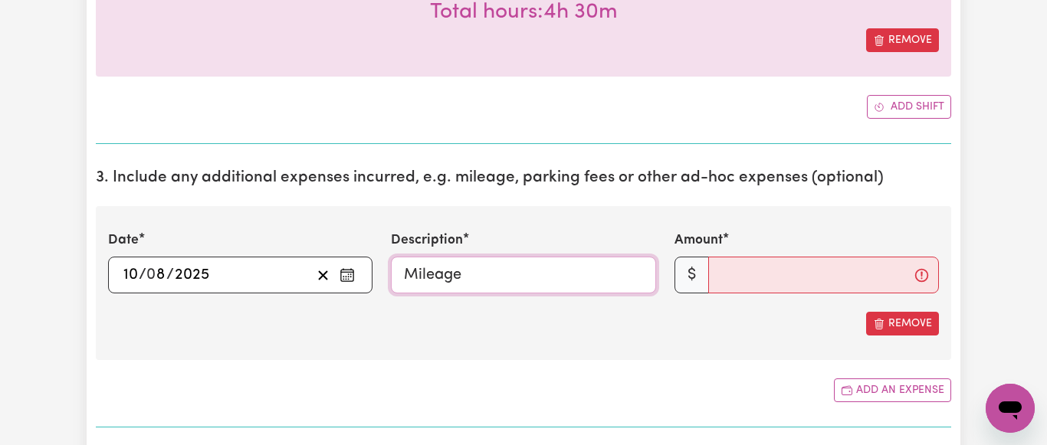
type input "Mileage"
click at [831, 284] on input "Amount" at bounding box center [823, 275] width 231 height 37
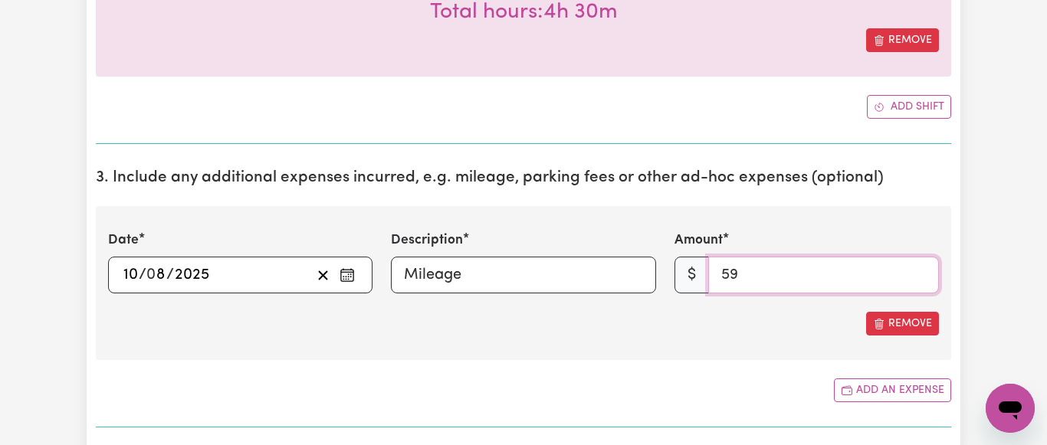
type input "59"
click at [599, 346] on div "Date [DATE] 10 / 0 8 / 2025 « ‹ [DATE] › » Mon Tue Wed Thu Fri Sat Sun 28 29 30…" at bounding box center [523, 283] width 855 height 154
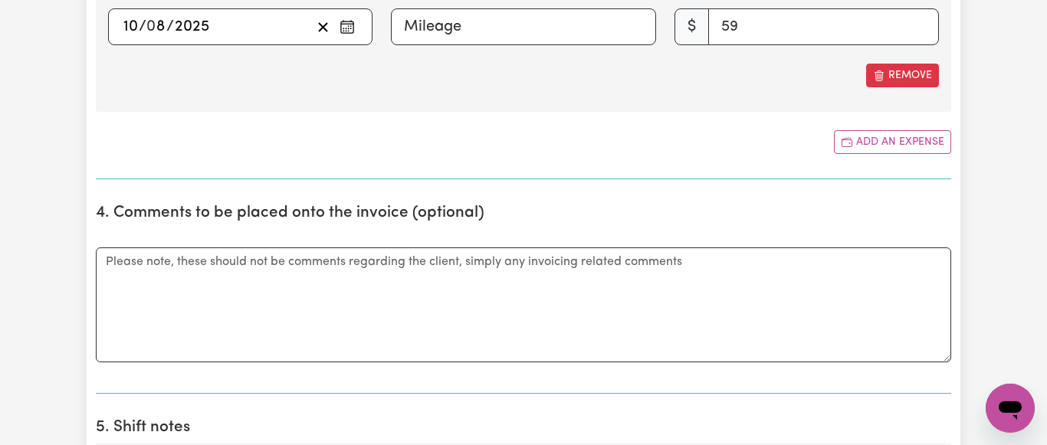
scroll to position [938, 0]
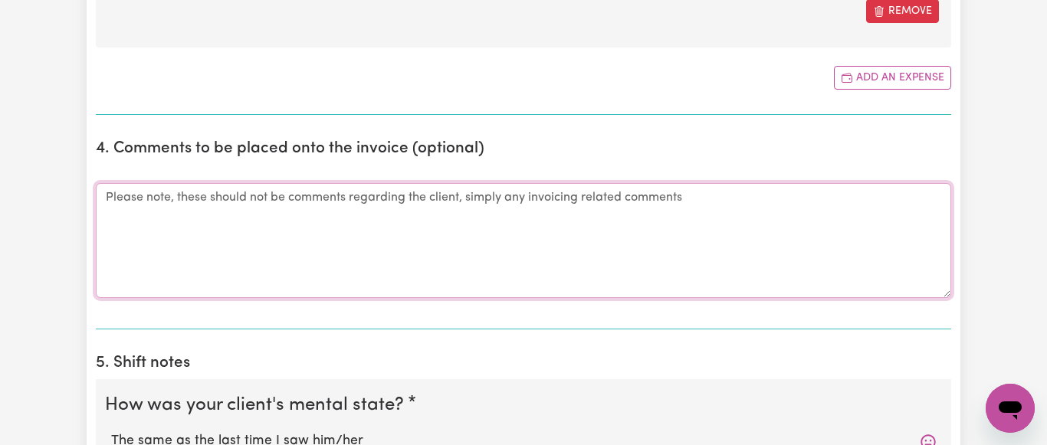
click at [166, 206] on textarea "Comments" at bounding box center [523, 240] width 855 height 115
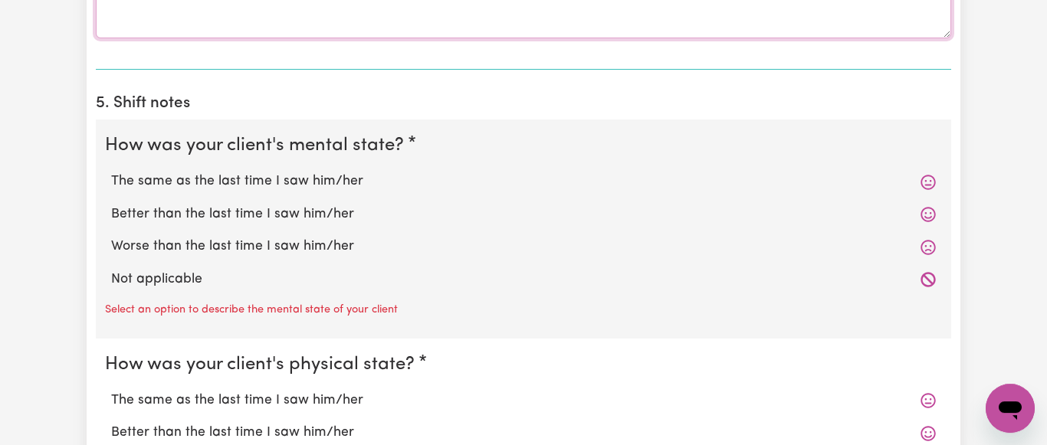
scroll to position [1251, 0]
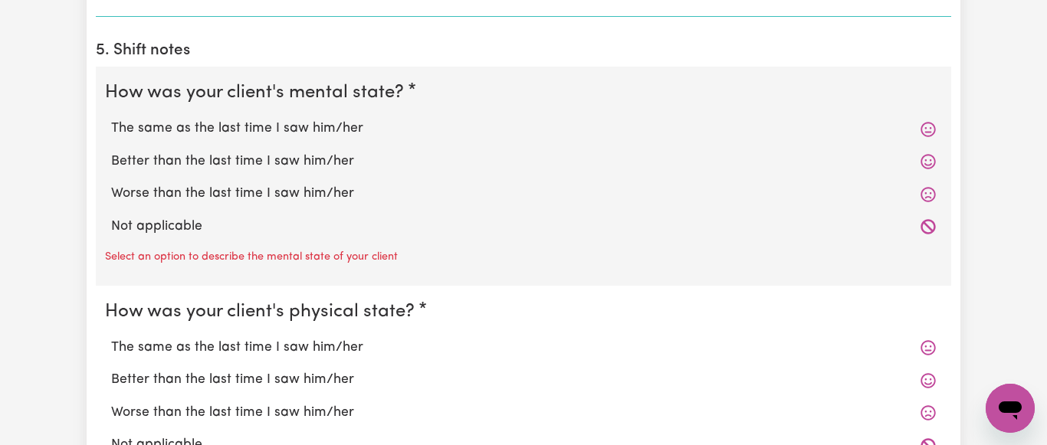
type textarea "Travel to Leichardt for [DATE] Service"
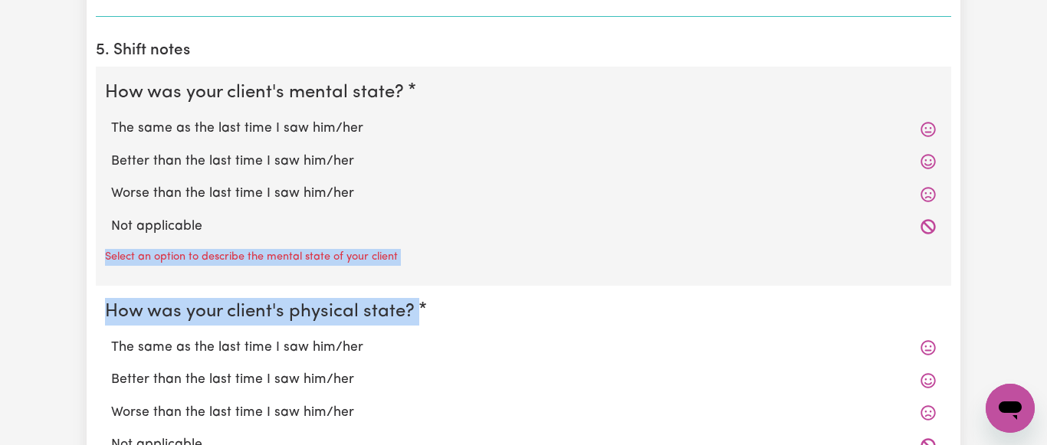
drag, startPoint x: 0, startPoint y: 296, endPoint x: 0, endPoint y: 218, distance: 77.4
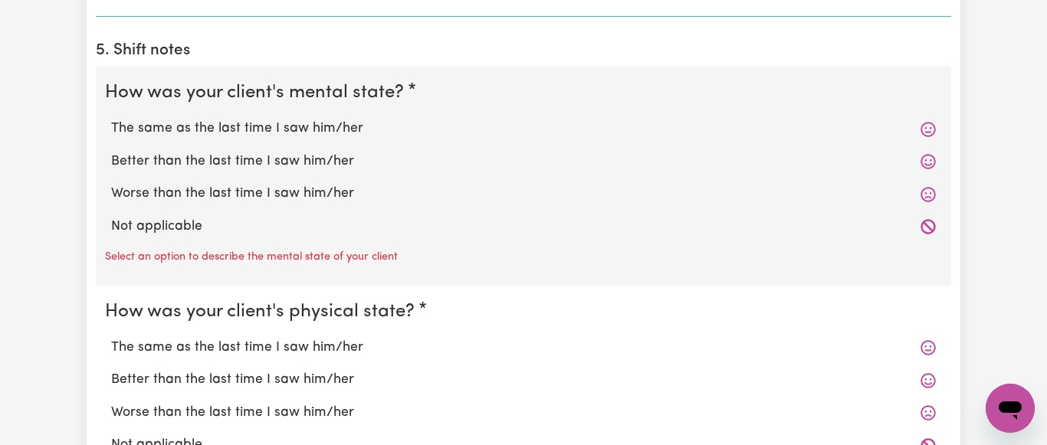
click at [191, 126] on label "The same as the last time I saw him/her" at bounding box center [523, 129] width 825 height 20
click at [111, 119] on input "The same as the last time I saw him/her" at bounding box center [110, 118] width 1 height 1
radio input "true"
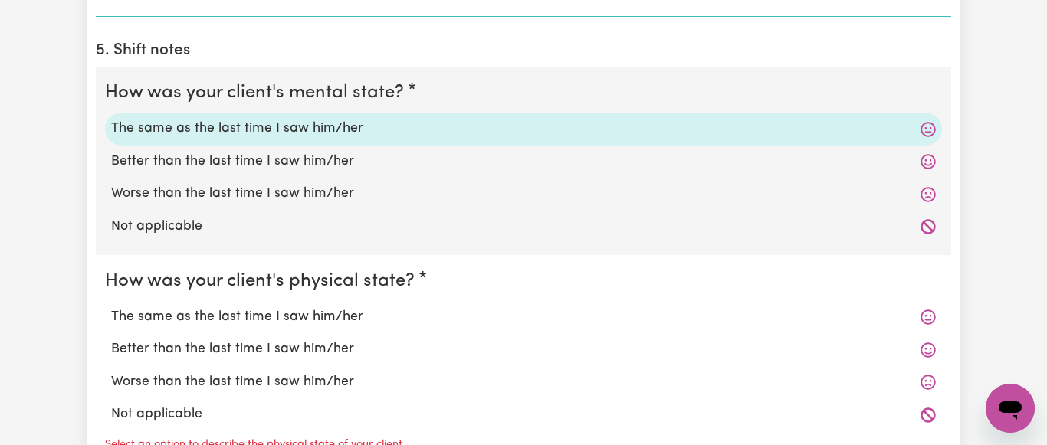
click at [230, 321] on label "The same as the last time I saw him/her" at bounding box center [523, 317] width 825 height 20
click at [111, 307] on input "The same as the last time I saw him/her" at bounding box center [110, 307] width 1 height 1
radio input "true"
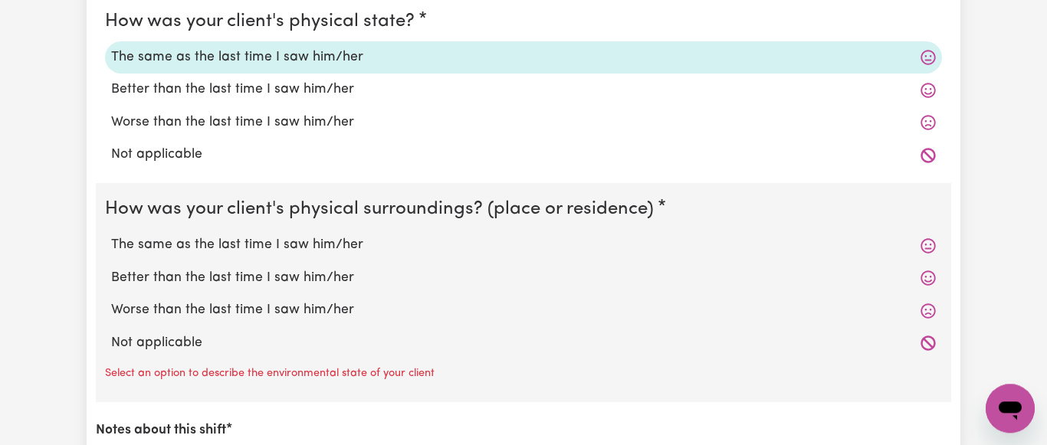
scroll to position [1564, 0]
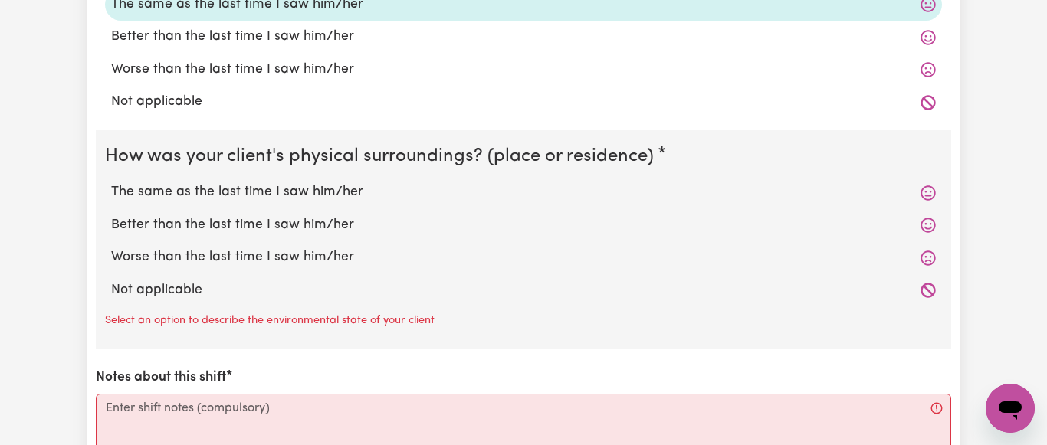
click at [271, 195] on label "The same as the last time I saw him/her" at bounding box center [523, 192] width 825 height 20
click at [111, 182] on input "The same as the last time I saw him/her" at bounding box center [110, 182] width 1 height 1
radio input "true"
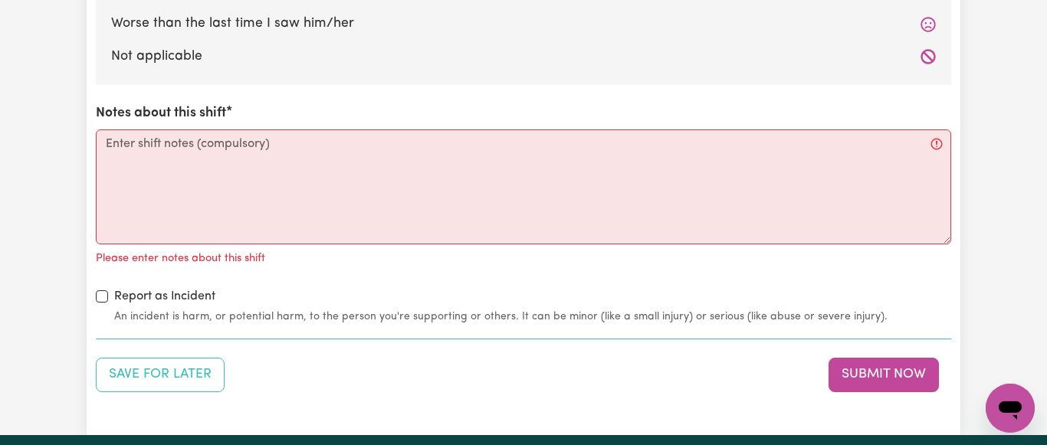
scroll to position [1798, 0]
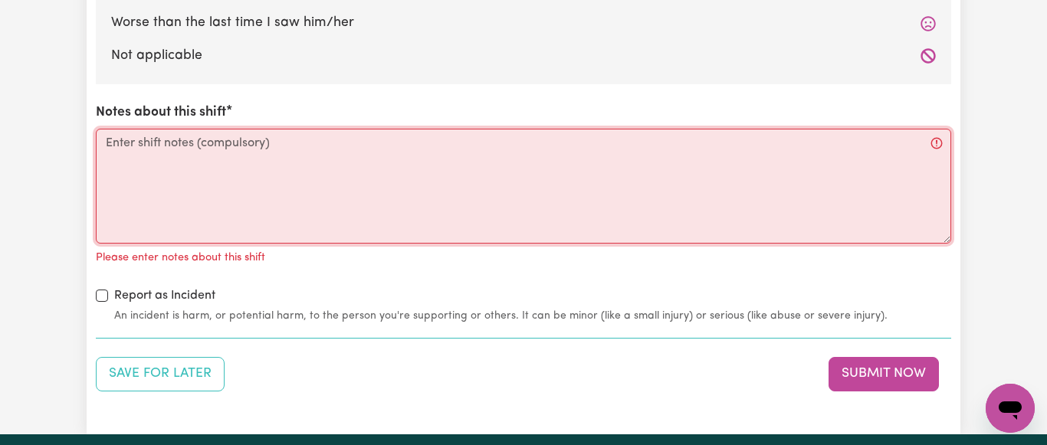
click at [130, 150] on textarea "Notes about this shift" at bounding box center [523, 186] width 855 height 115
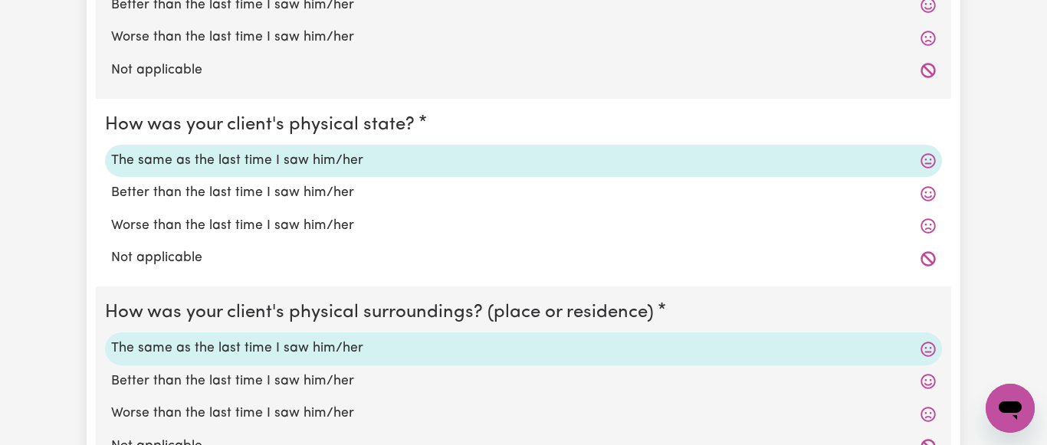
scroll to position [1876, 0]
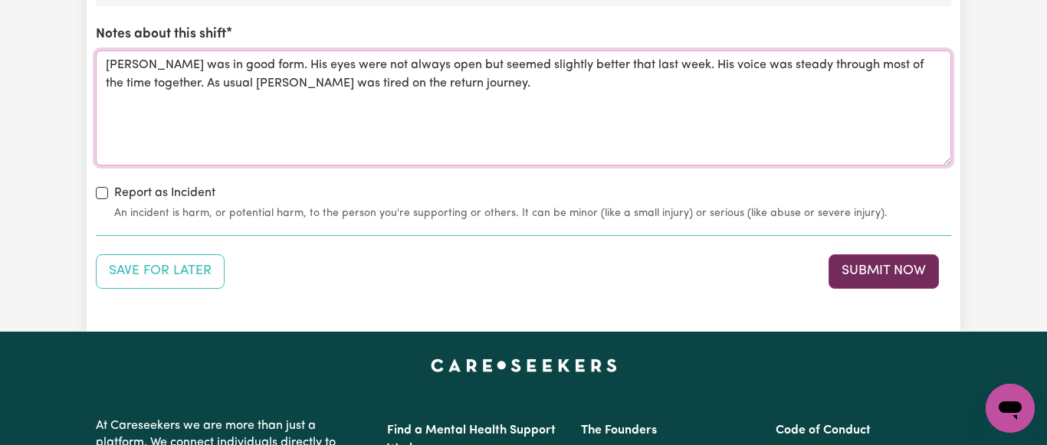
type textarea "[PERSON_NAME] was in good form. His eyes were not always open but seemed slight…"
click at [891, 272] on button "Submit Now" at bounding box center [884, 271] width 110 height 34
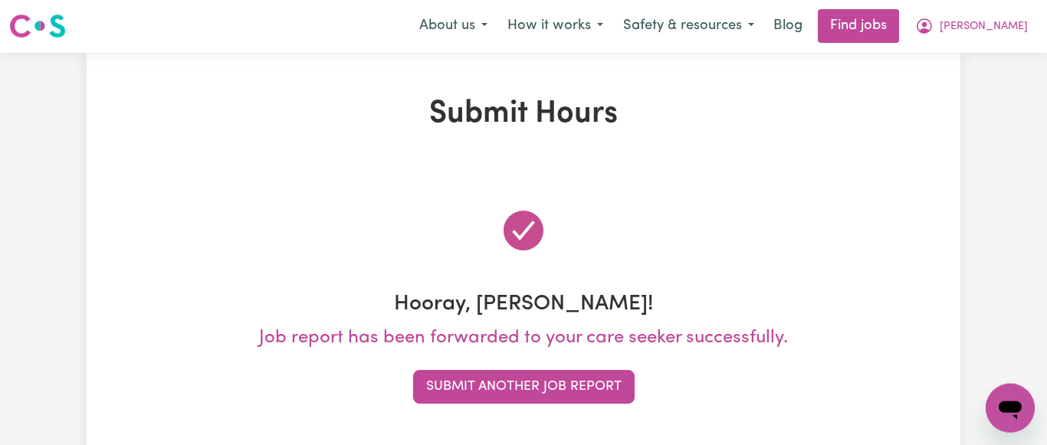
scroll to position [0, 0]
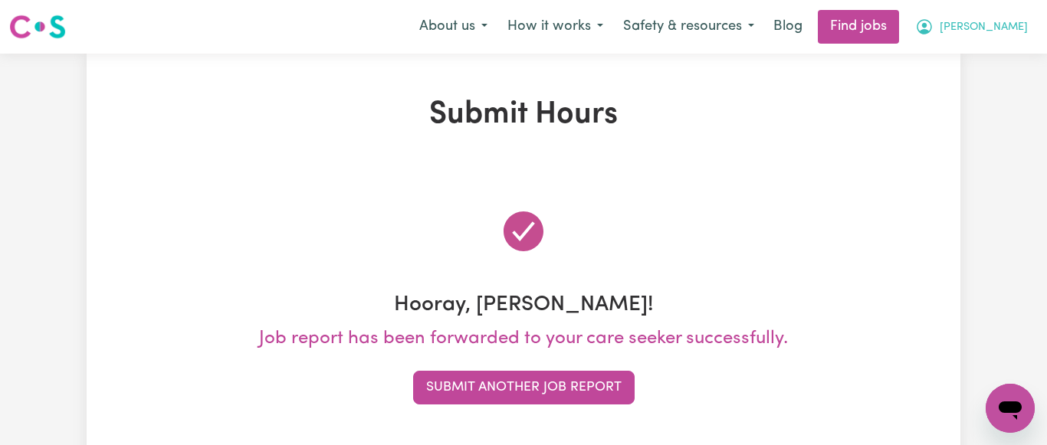
click at [1013, 27] on span "[PERSON_NAME]" at bounding box center [984, 27] width 88 height 17
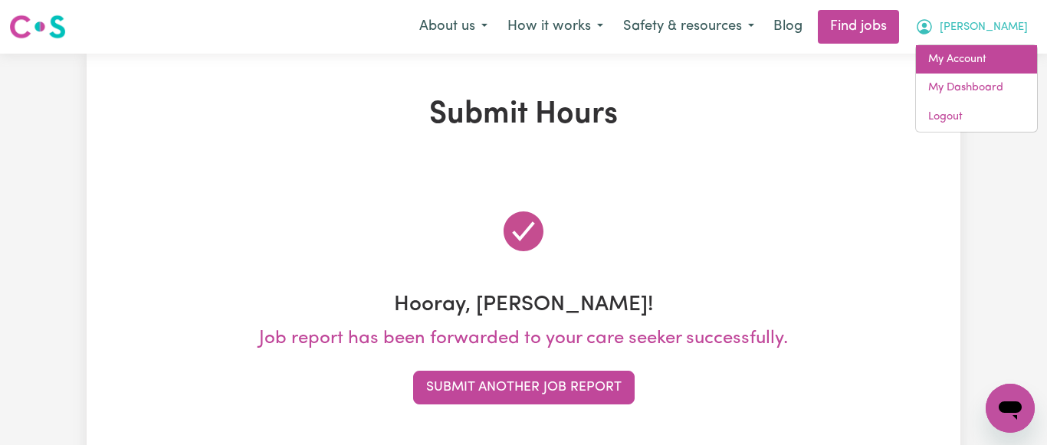
click at [979, 55] on link "My Account" at bounding box center [976, 59] width 121 height 29
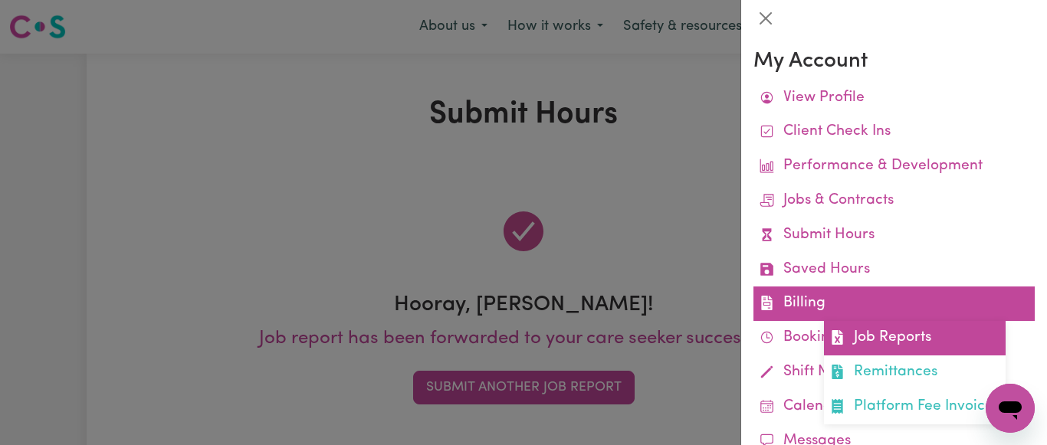
click at [900, 338] on link "Job Reports" at bounding box center [915, 338] width 182 height 34
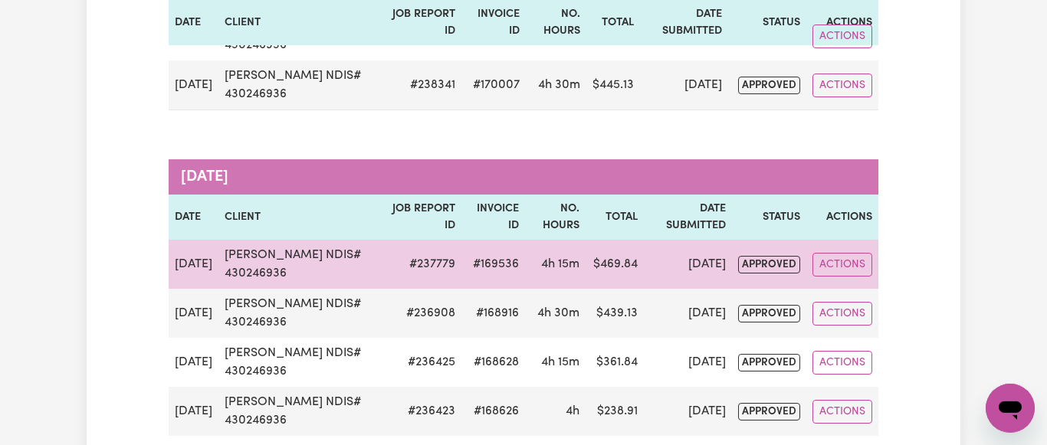
scroll to position [313, 0]
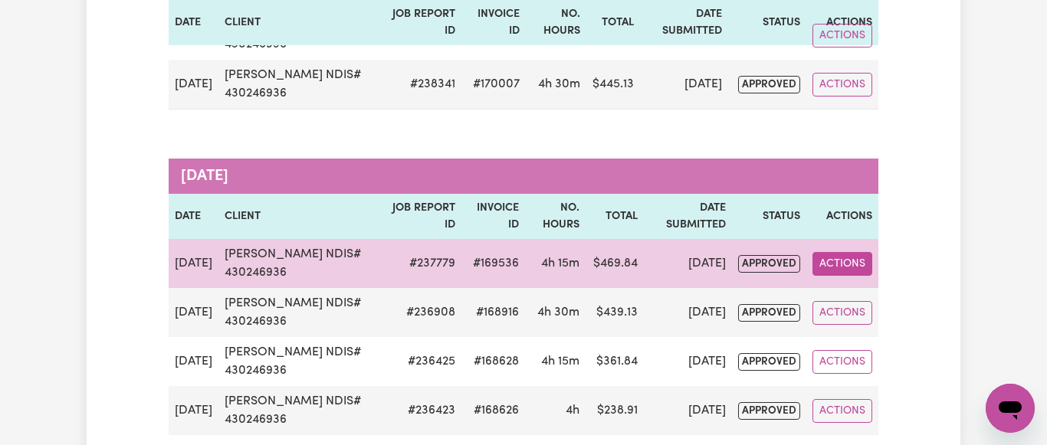
click at [856, 261] on button "Actions" at bounding box center [843, 264] width 60 height 24
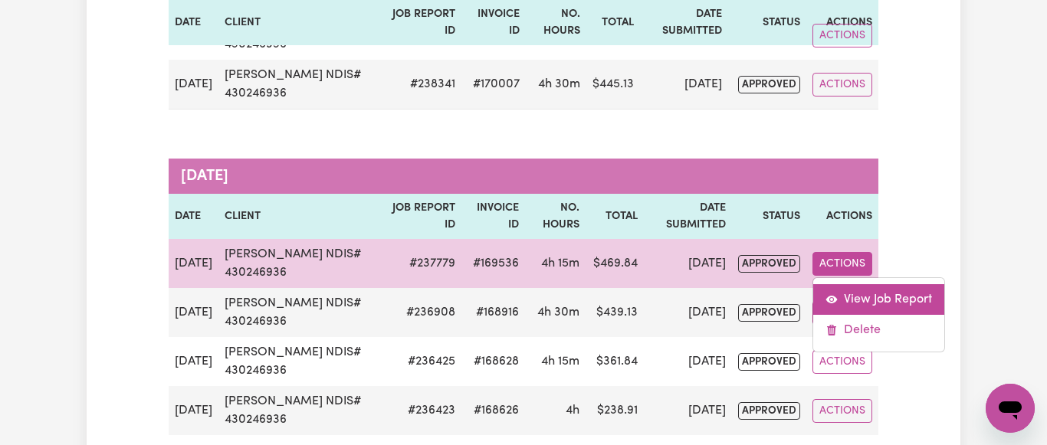
click at [896, 301] on link "View Job Report" at bounding box center [878, 299] width 131 height 31
select select "pm"
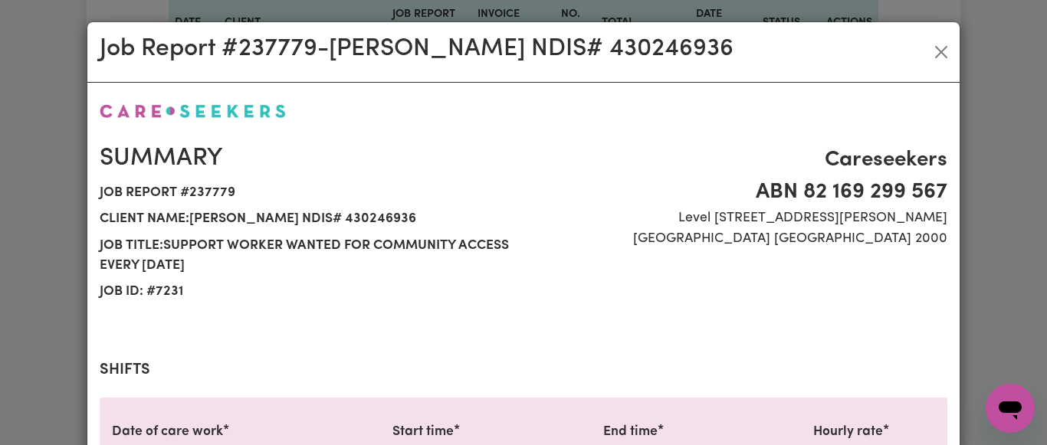
select select "93.56-[DATE]"
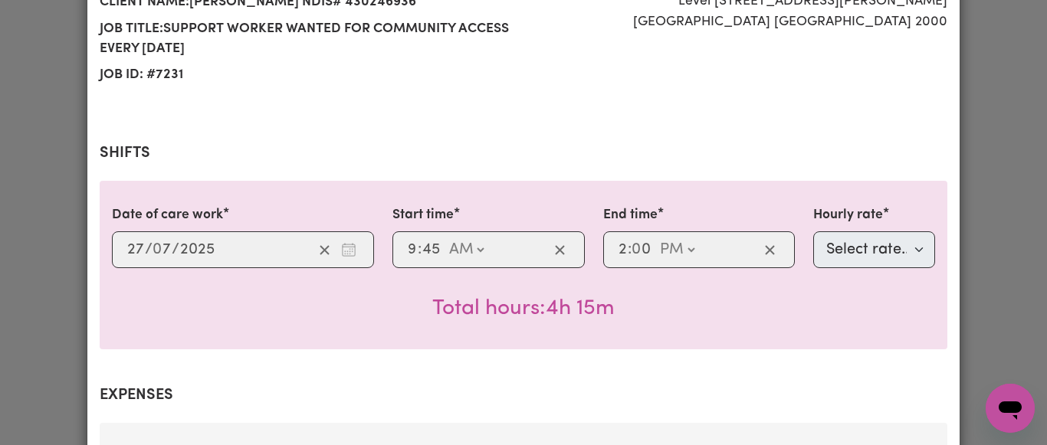
scroll to position [677, 0]
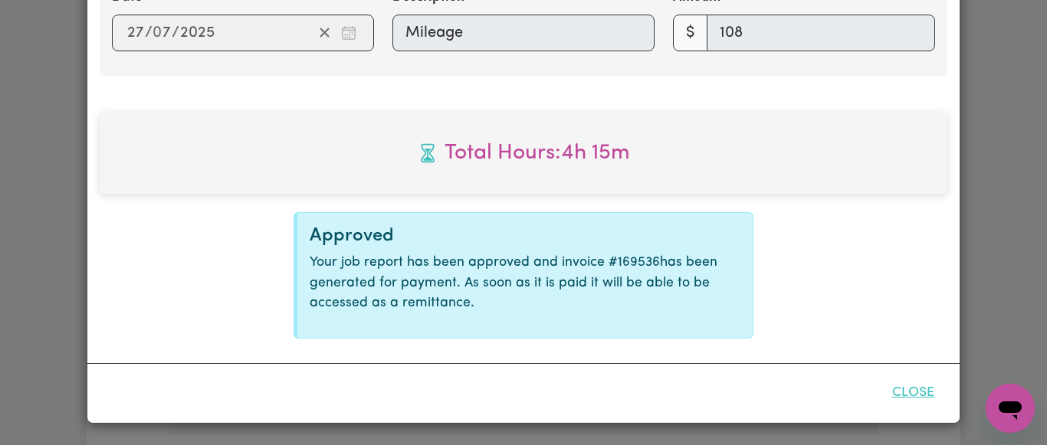
click at [914, 395] on button "Close" at bounding box center [913, 393] width 68 height 34
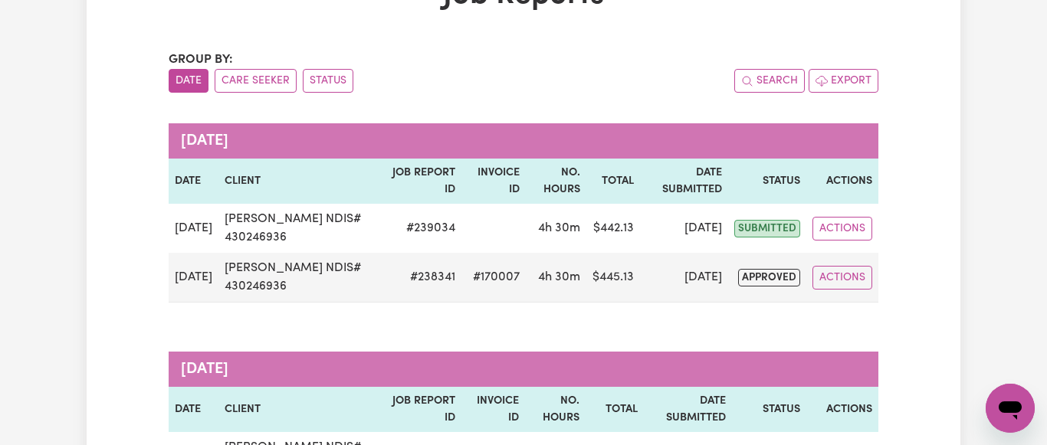
scroll to position [0, 0]
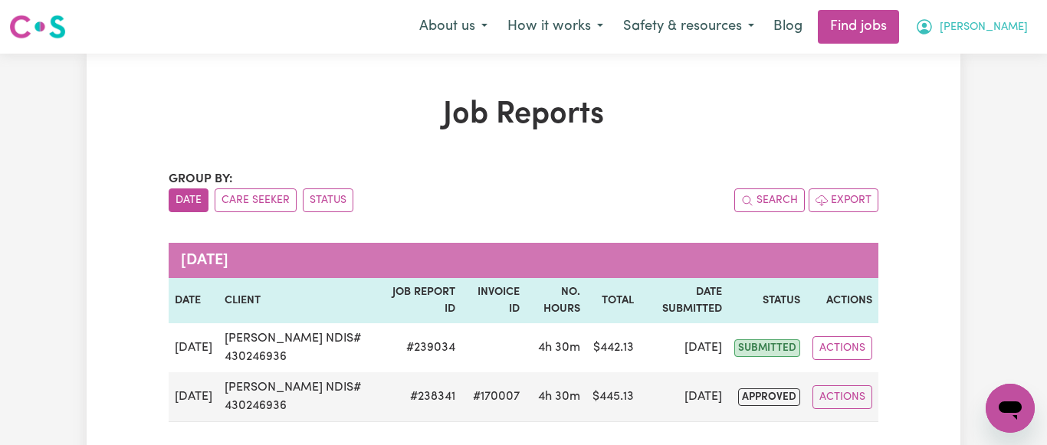
click at [1018, 30] on span "[PERSON_NAME]" at bounding box center [984, 27] width 88 height 17
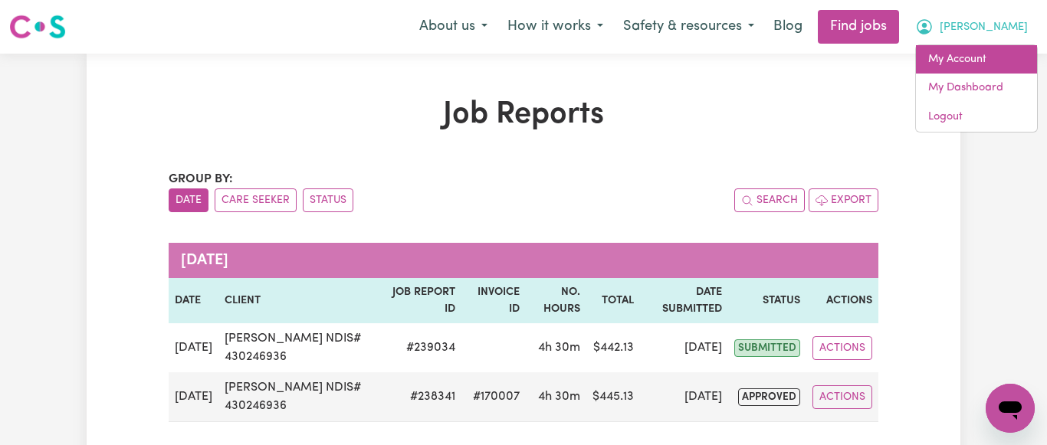
click at [960, 61] on link "My Account" at bounding box center [976, 59] width 121 height 29
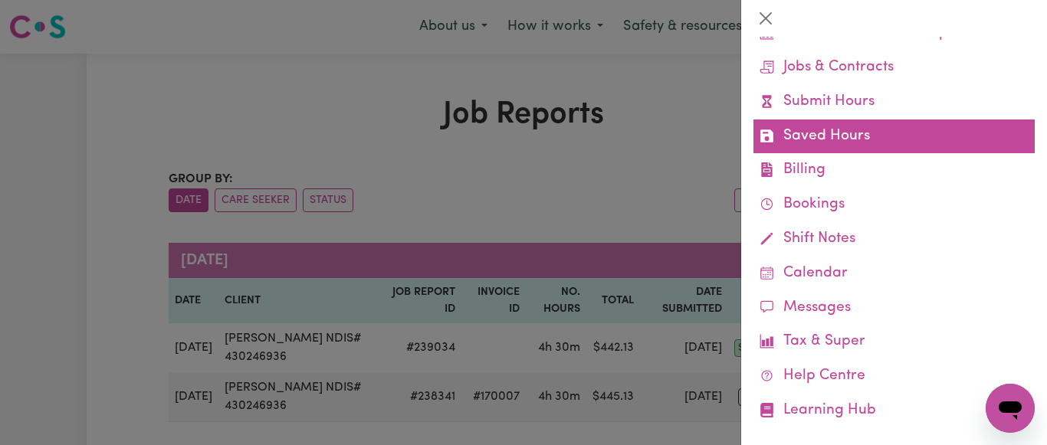
scroll to position [153, 0]
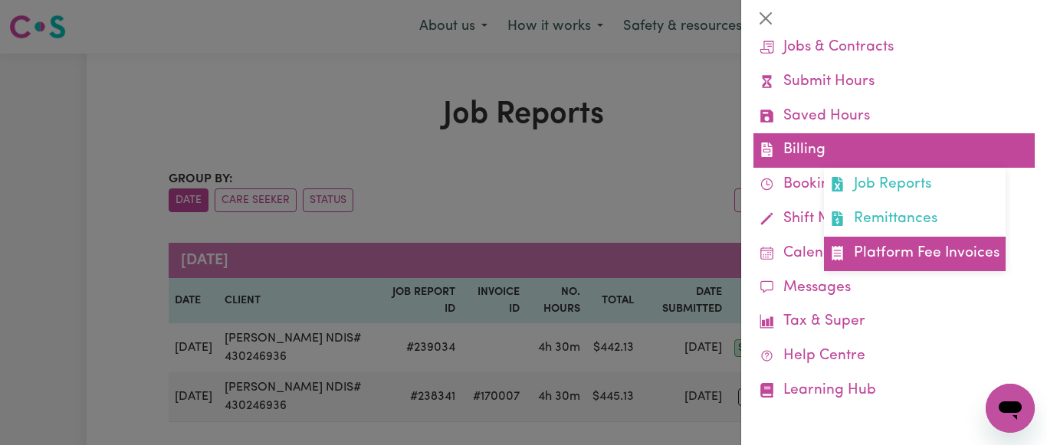
click at [889, 248] on link "Platform Fee Invoices" at bounding box center [915, 254] width 182 height 34
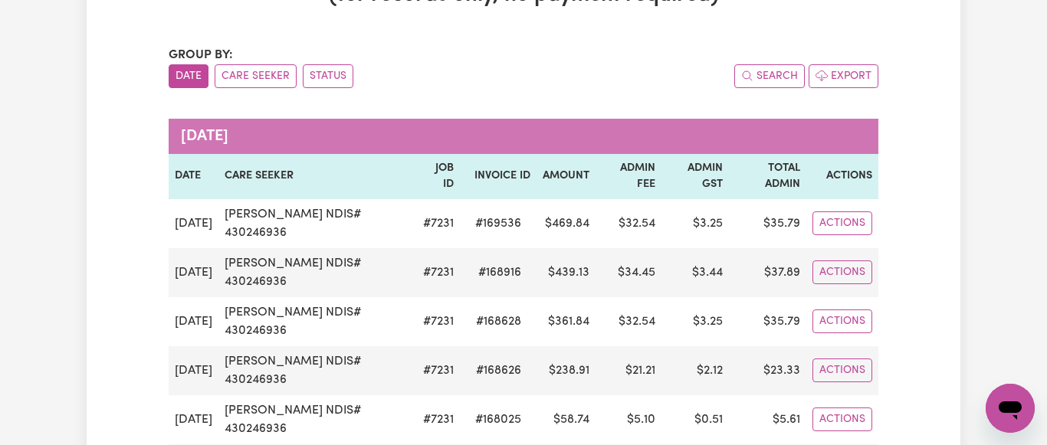
scroll to position [235, 0]
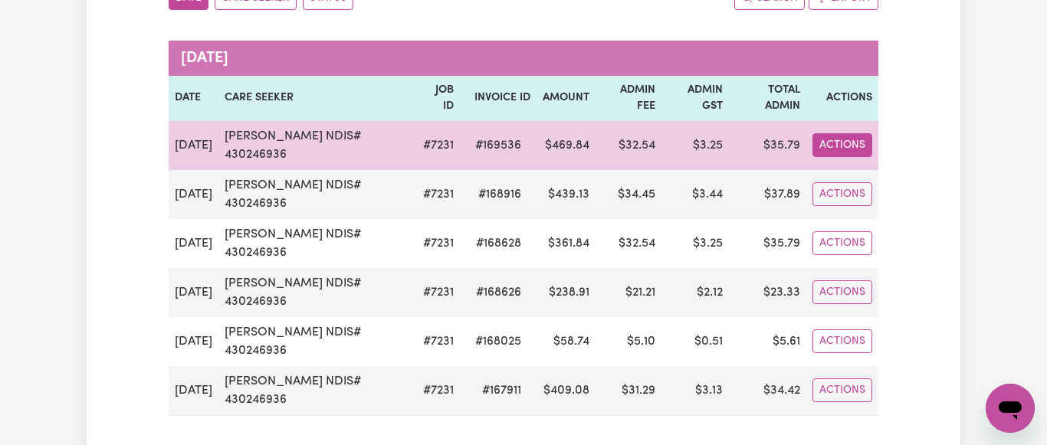
click at [854, 136] on button "Actions" at bounding box center [843, 145] width 60 height 24
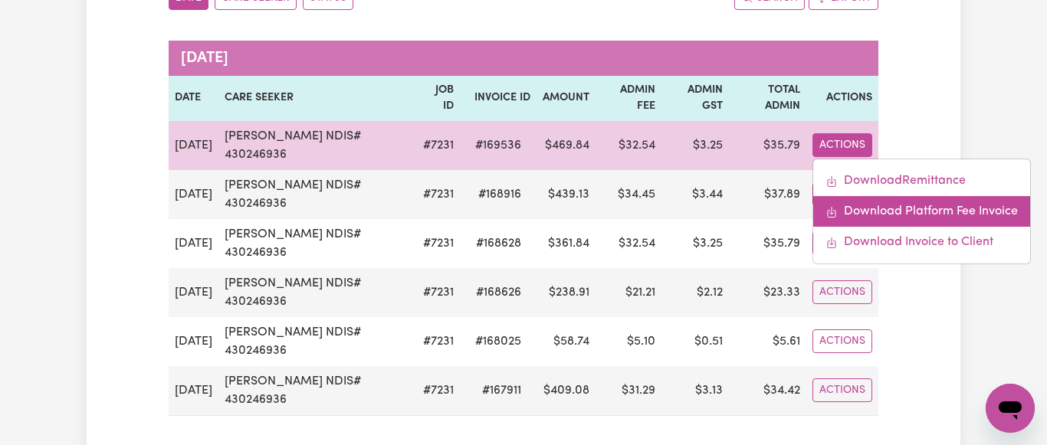
click at [914, 211] on link "Download Platform Fee Invoice" at bounding box center [921, 211] width 217 height 31
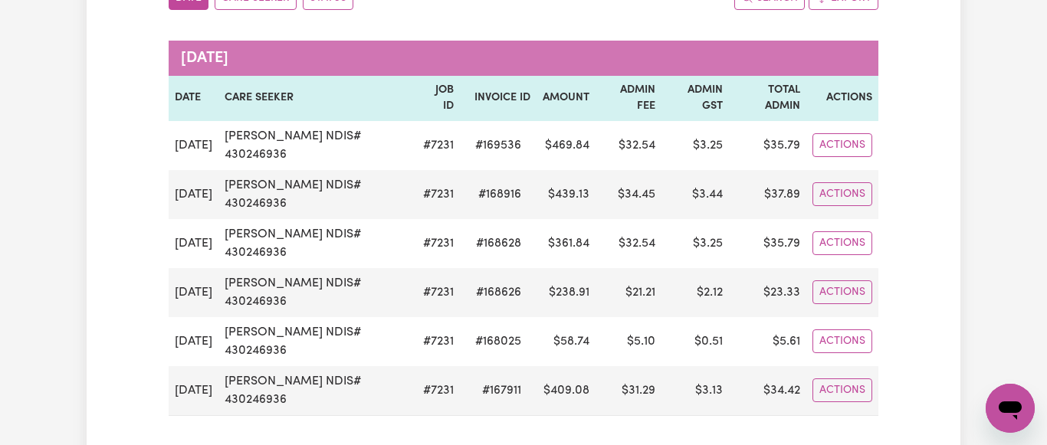
scroll to position [0, 0]
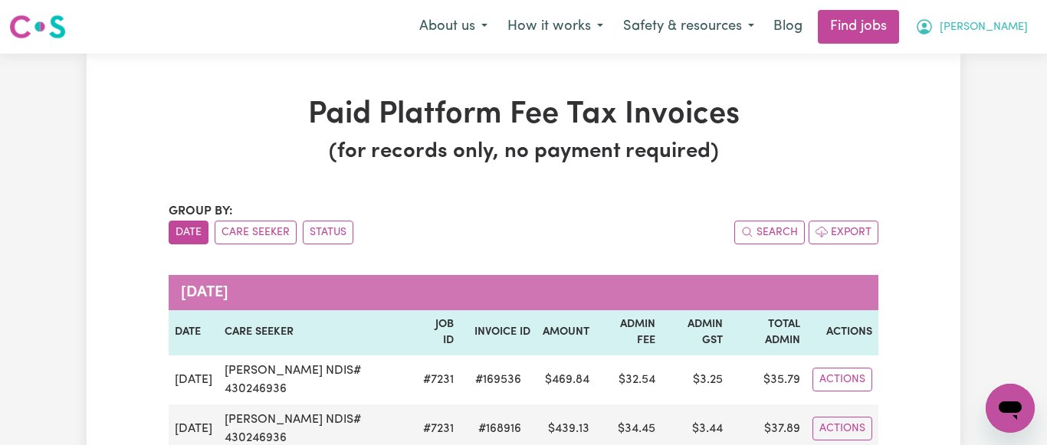
click at [1020, 26] on span "[PERSON_NAME]" at bounding box center [984, 27] width 88 height 17
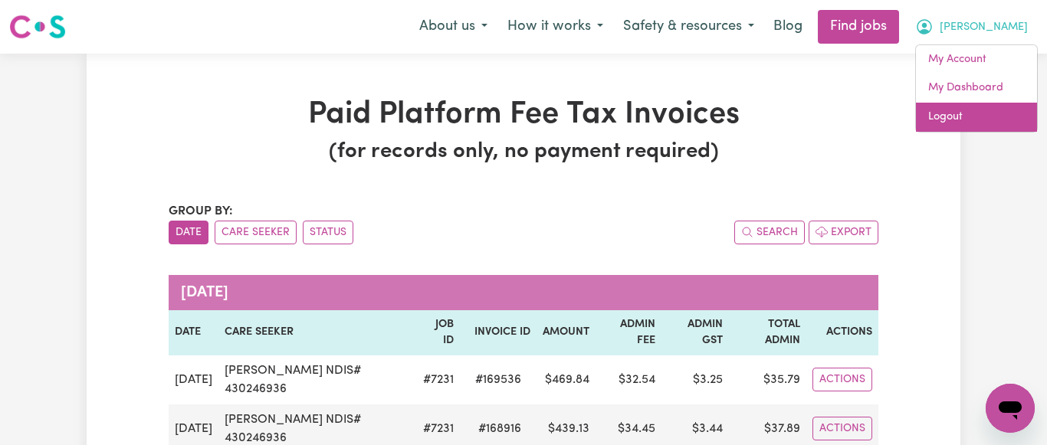
click at [947, 115] on link "Logout" at bounding box center [976, 117] width 121 height 29
